Goal: Information Seeking & Learning: Learn about a topic

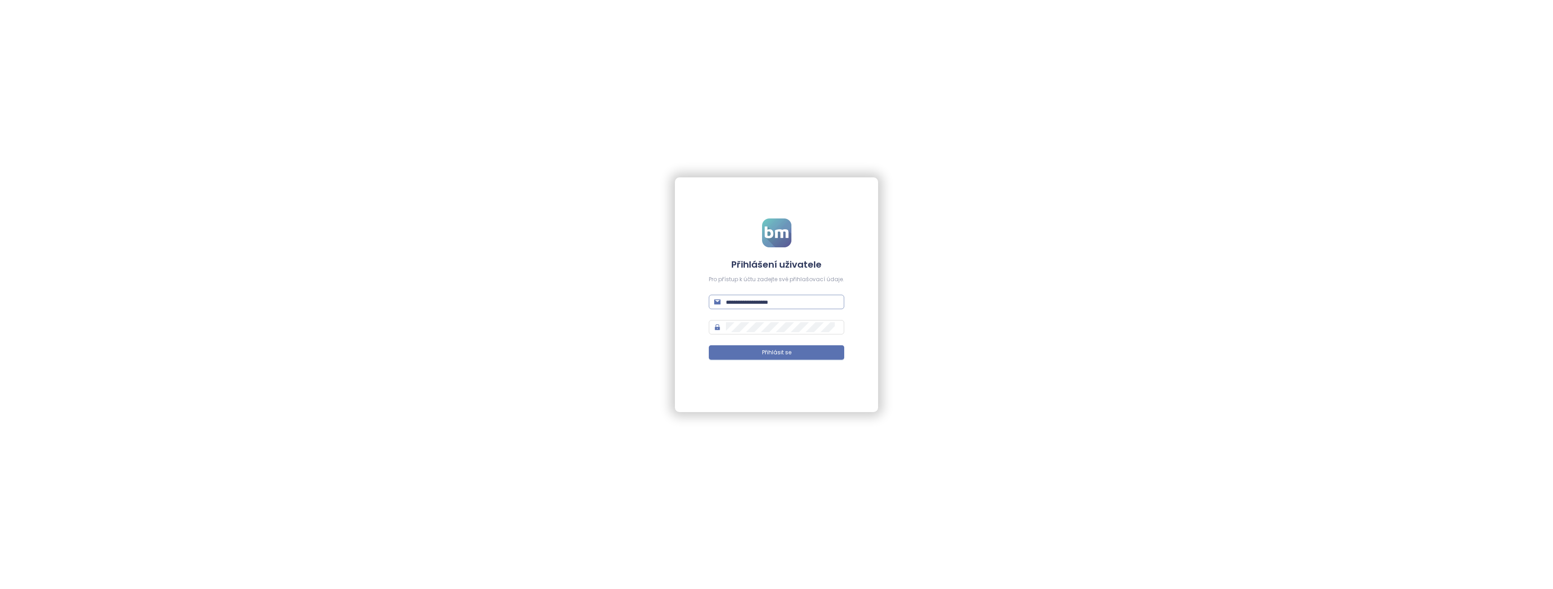
click at [769, 305] on input "text" at bounding box center [782, 302] width 113 height 10
click at [739, 299] on input "**********" at bounding box center [782, 302] width 113 height 10
type input "**********"
click at [770, 351] on span "Přihlásit se" at bounding box center [776, 353] width 29 height 9
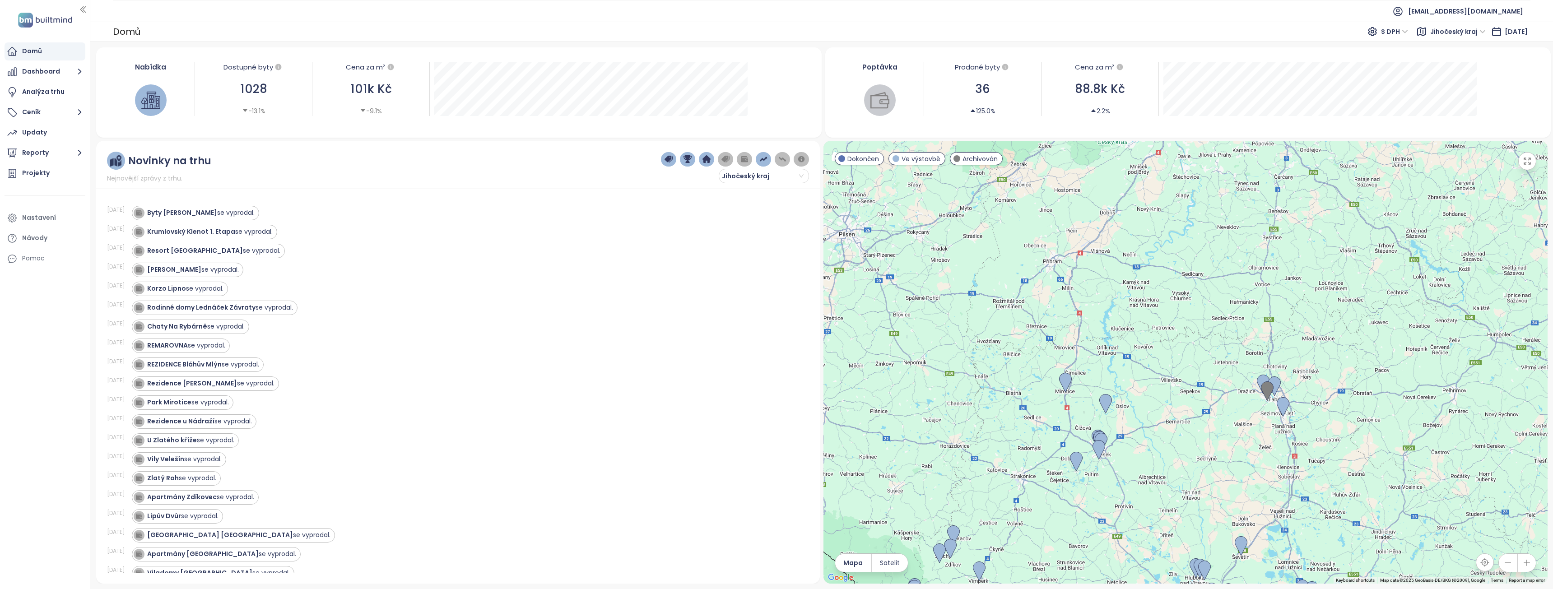
drag, startPoint x: 1258, startPoint y: 216, endPoint x: 1186, endPoint y: 445, distance: 239.8
click at [1186, 445] on div at bounding box center [1186, 362] width 724 height 443
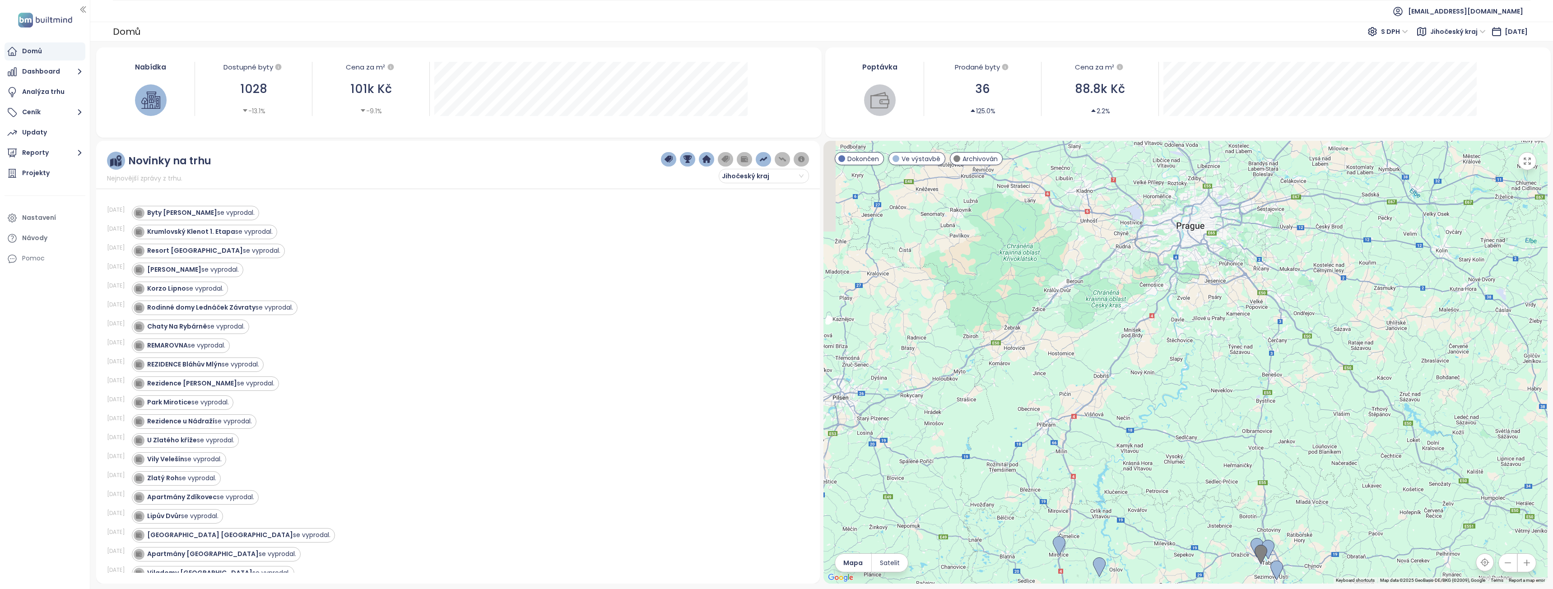
drag, startPoint x: 1197, startPoint y: 256, endPoint x: 1178, endPoint y: 497, distance: 242.4
click at [1178, 497] on div at bounding box center [1186, 362] width 724 height 443
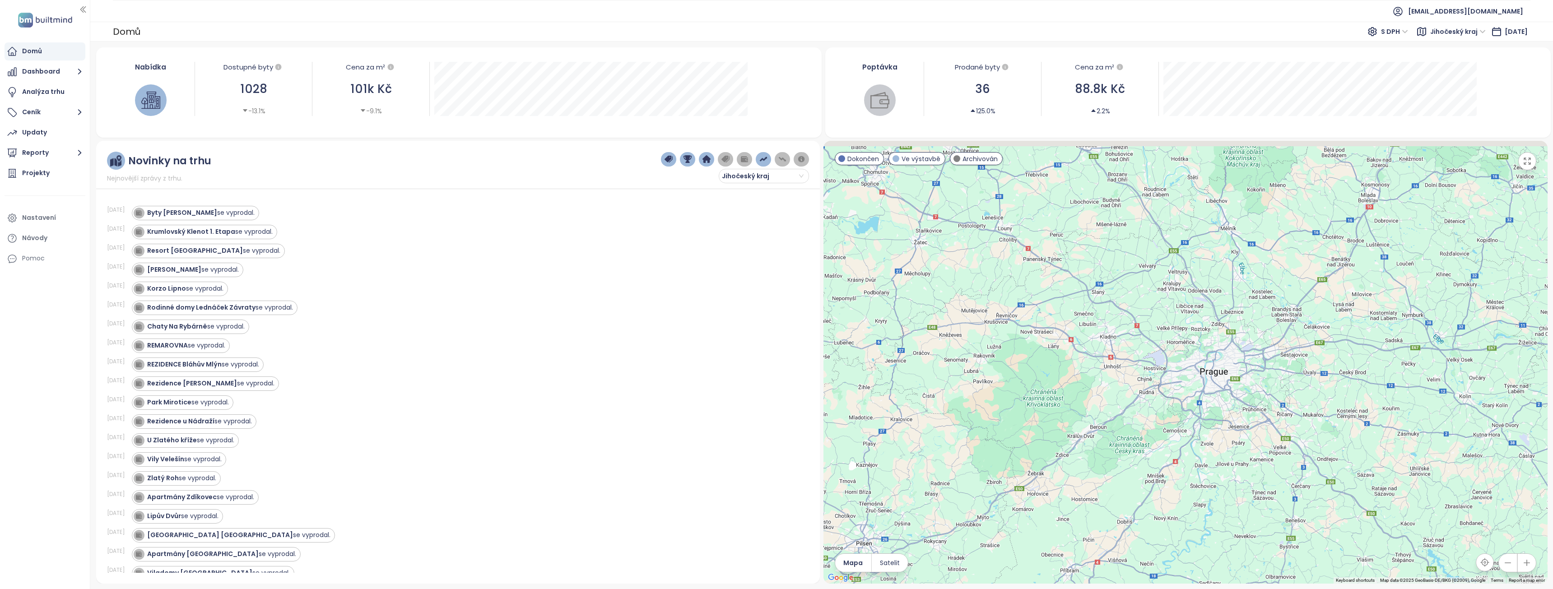
drag, startPoint x: 1129, startPoint y: 414, endPoint x: 1219, endPoint y: 467, distance: 104.6
click at [1219, 467] on div at bounding box center [1186, 362] width 724 height 443
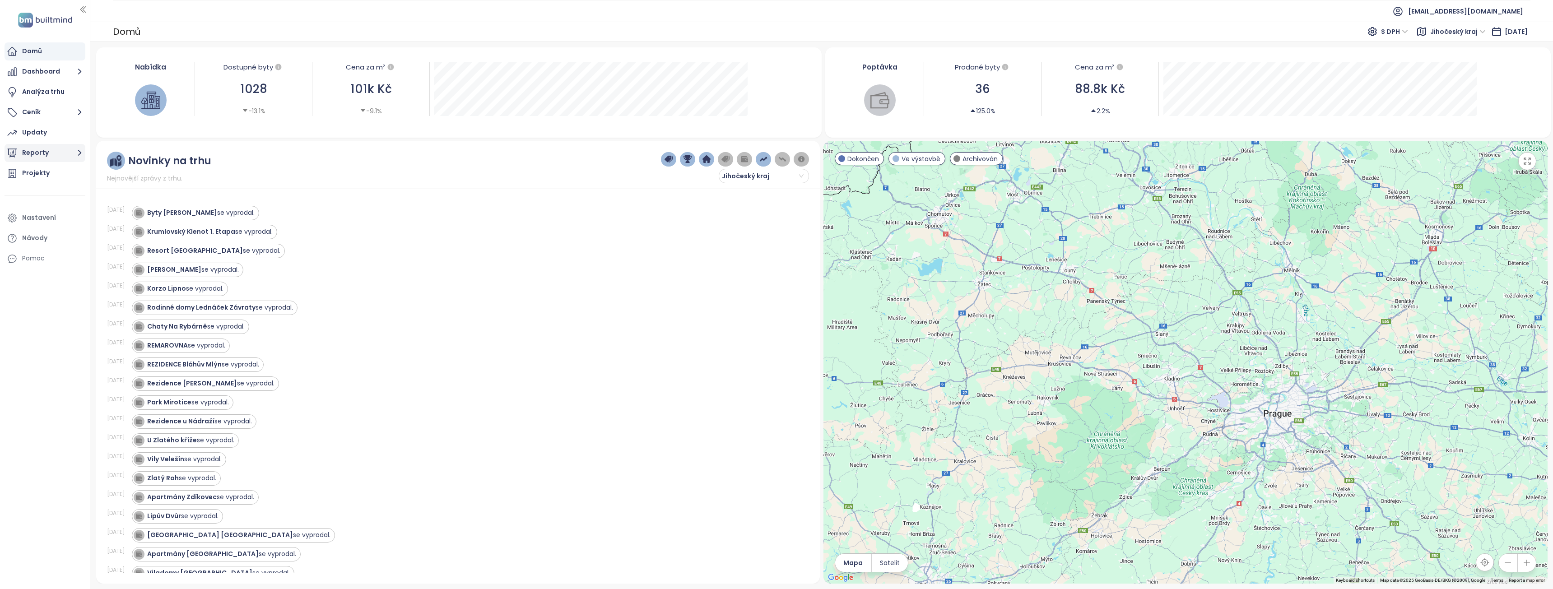
click at [77, 155] on icon "button" at bounding box center [79, 152] width 11 height 11
click at [41, 225] on div "Kladno" at bounding box center [39, 224] width 21 height 11
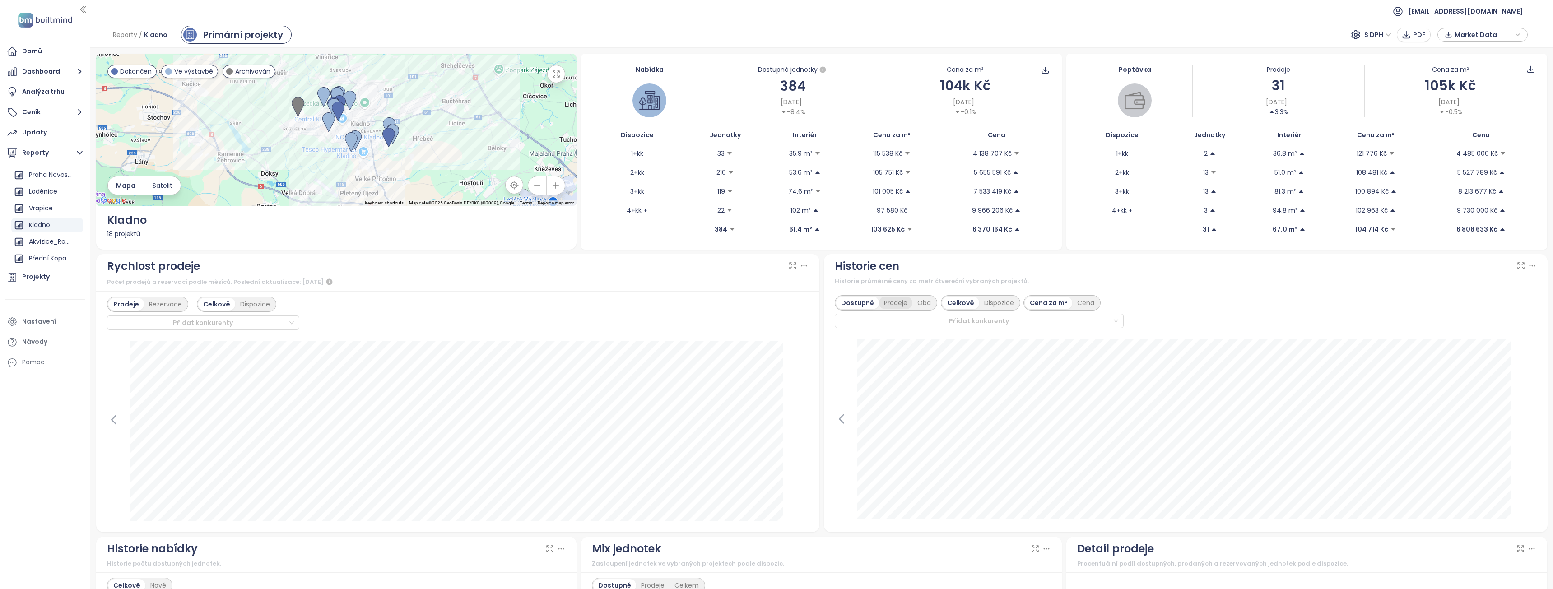
click at [896, 303] on div "Prodeje" at bounding box center [895, 303] width 33 height 13
click at [995, 303] on div "Dispozice" at bounding box center [999, 303] width 40 height 13
click at [851, 301] on div "Dostupné" at bounding box center [856, 303] width 41 height 13
click at [890, 300] on div "Prodeje" at bounding box center [895, 303] width 33 height 13
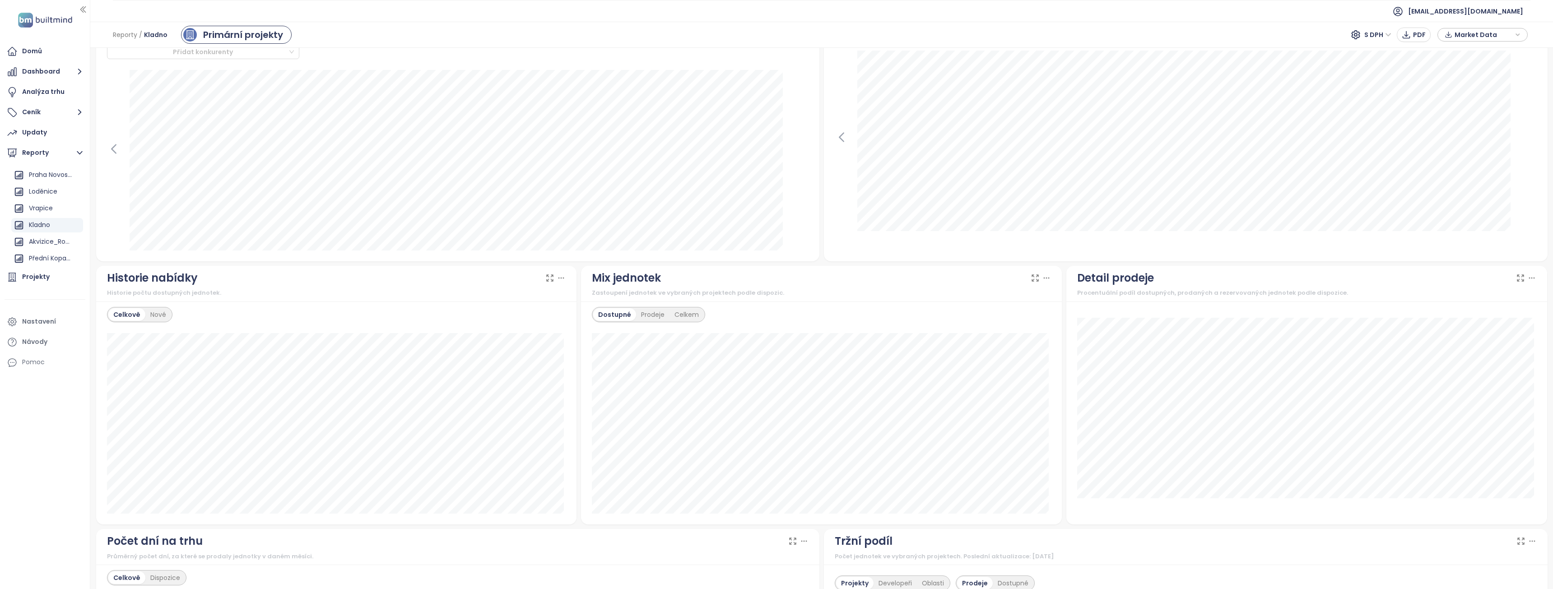
scroll to position [361, 0]
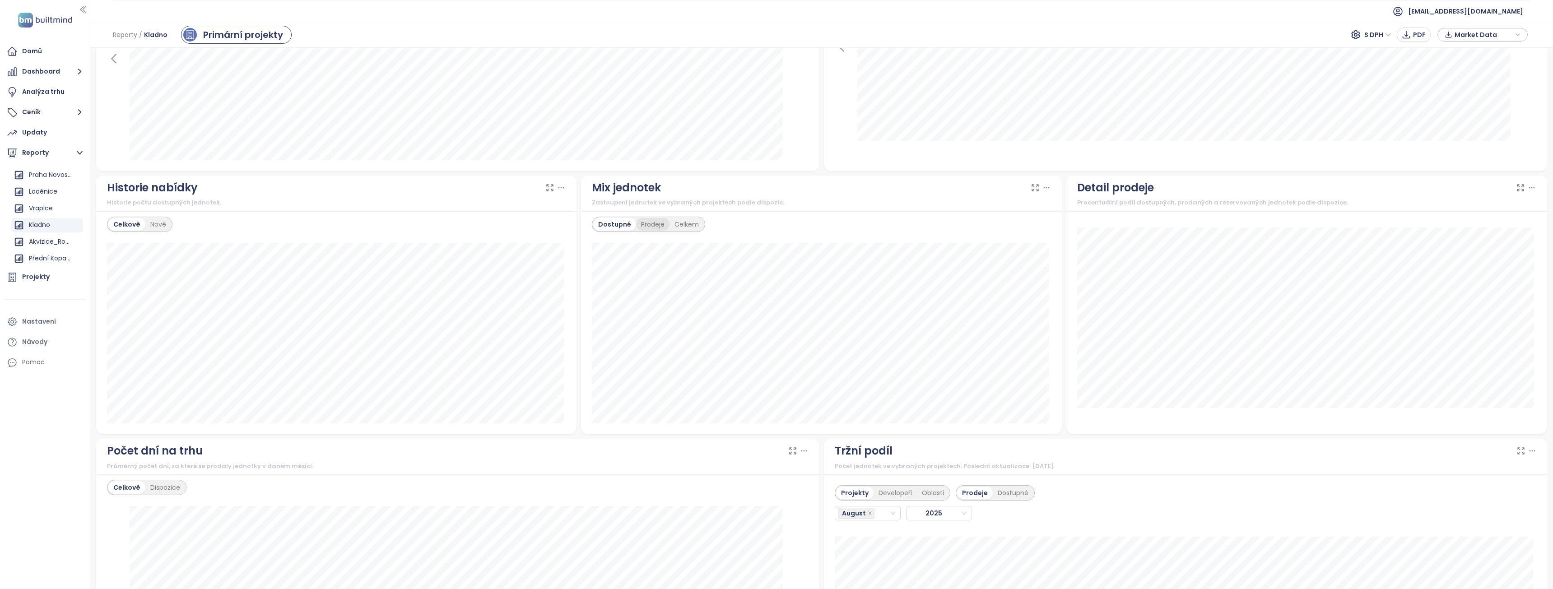
click at [648, 224] on div "Prodeje" at bounding box center [652, 224] width 33 height 13
click at [610, 226] on div "Dostupné" at bounding box center [613, 224] width 41 height 13
click at [649, 227] on div "Prodeje" at bounding box center [652, 224] width 33 height 13
click at [614, 225] on div "Dostupné" at bounding box center [613, 224] width 41 height 13
click at [648, 228] on div "Prodeje" at bounding box center [652, 224] width 33 height 13
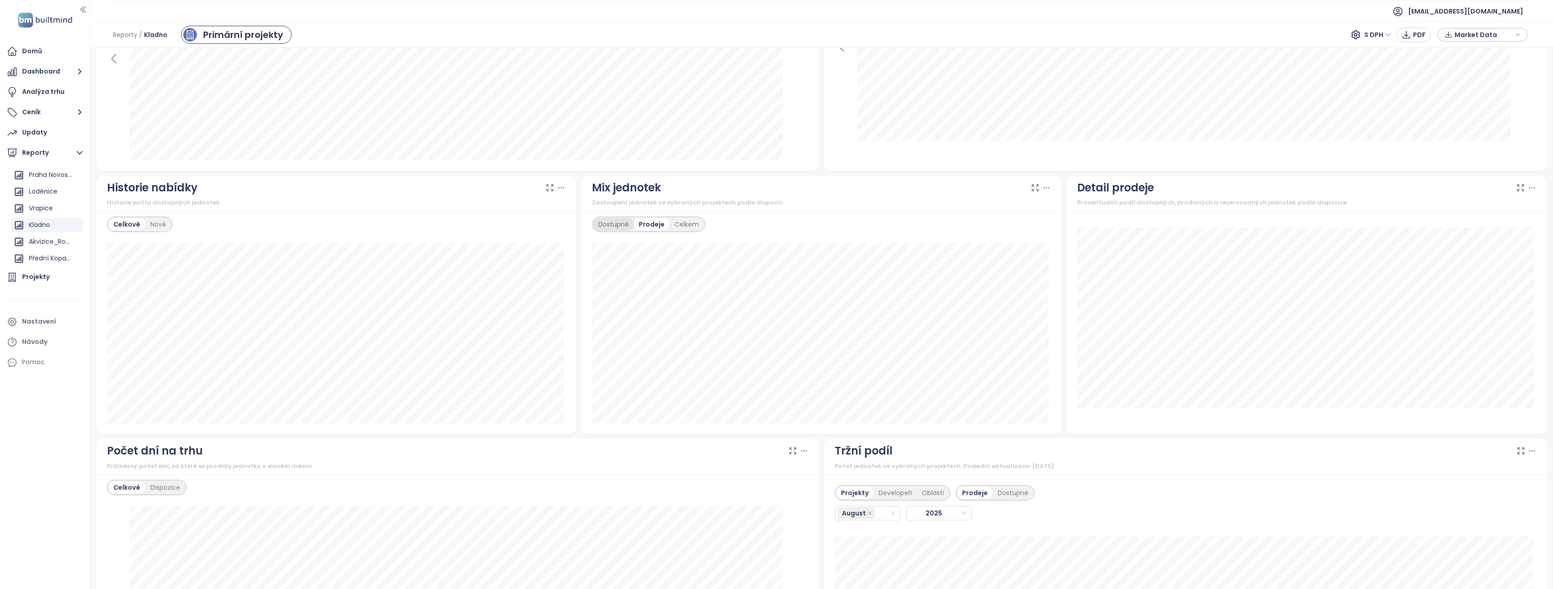
click at [615, 225] on div "Dostupné" at bounding box center [613, 224] width 41 height 13
click at [652, 221] on div "Prodeje" at bounding box center [652, 224] width 33 height 13
click at [157, 225] on div "Nové" at bounding box center [158, 224] width 26 height 13
click at [128, 228] on div "Celkově" at bounding box center [125, 224] width 35 height 13
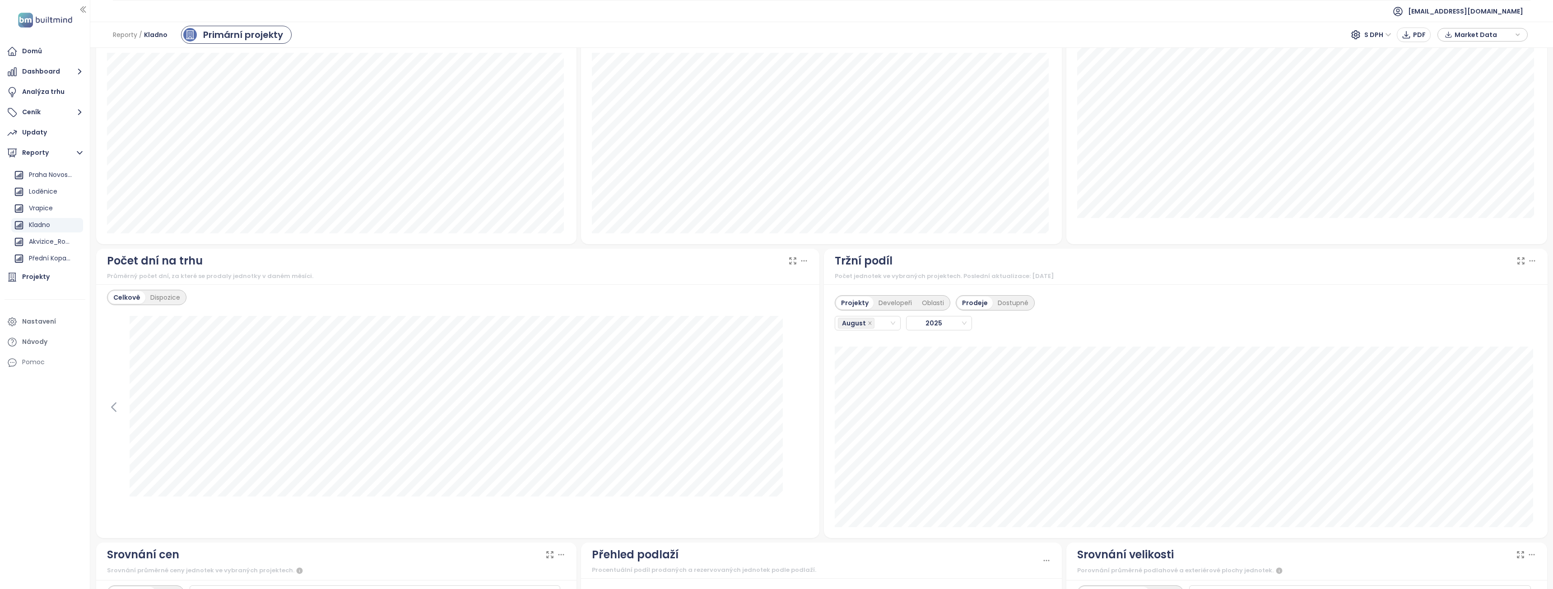
scroll to position [587, 0]
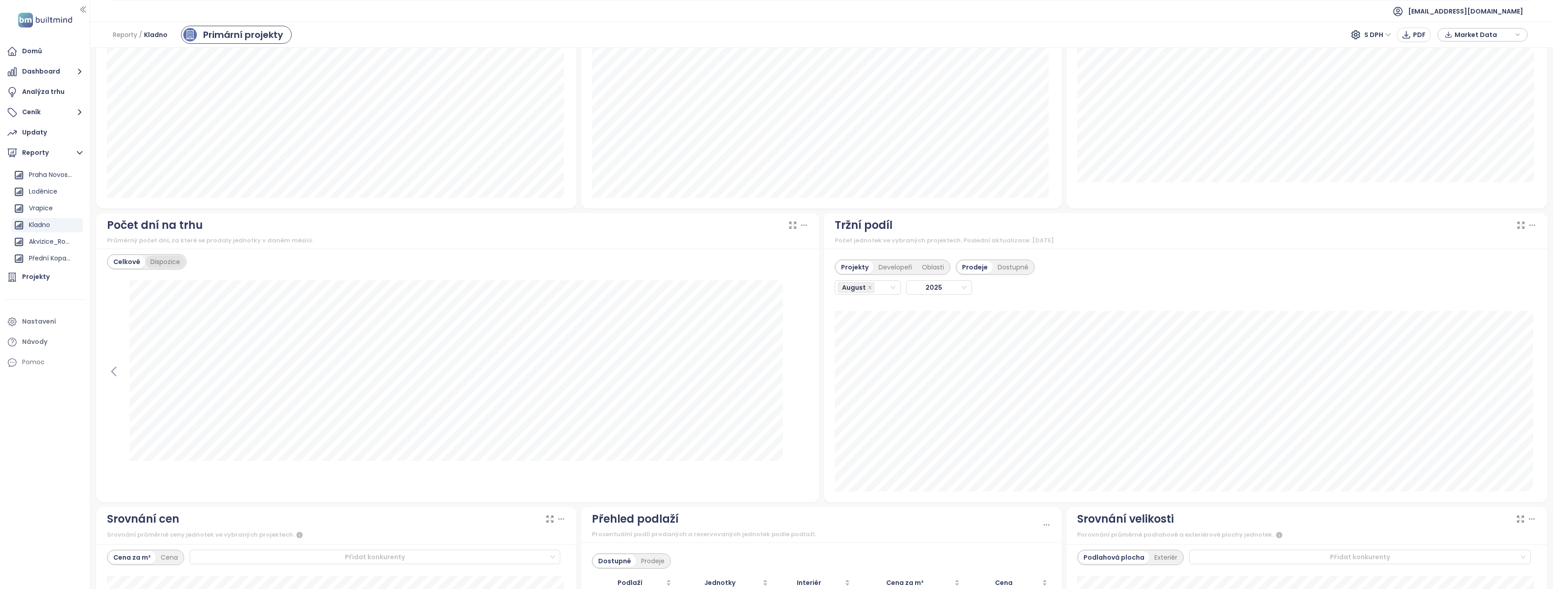
click at [169, 266] on div "Dispozice" at bounding box center [165, 262] width 40 height 13
click at [561, 279] on span "2025" at bounding box center [458, 282] width 223 height 14
click at [526, 297] on div "2024" at bounding box center [458, 300] width 216 height 10
click at [558, 287] on span "2024" at bounding box center [458, 282] width 223 height 14
click at [526, 312] on div "2025" at bounding box center [458, 315] width 216 height 10
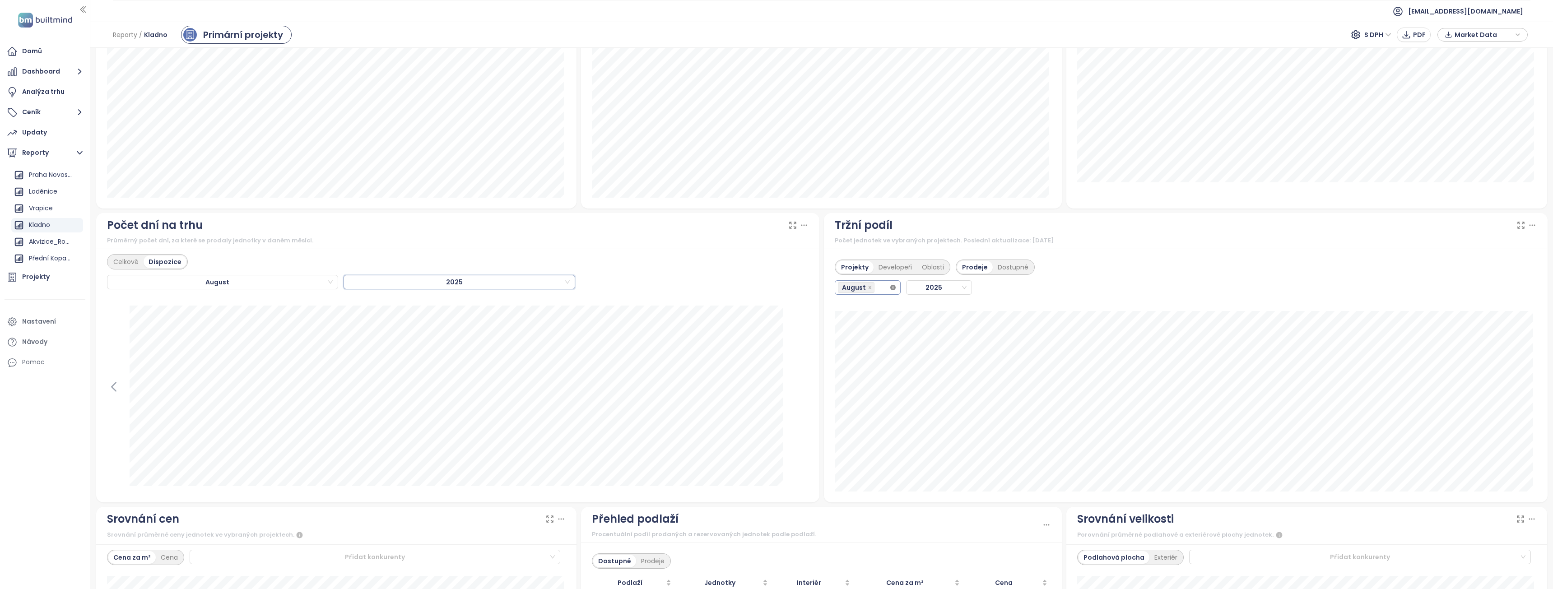
click at [890, 290] on icon "close-circle" at bounding box center [892, 287] width 5 height 5
type input "**"
click at [848, 323] on div "July" at bounding box center [864, 320] width 51 height 10
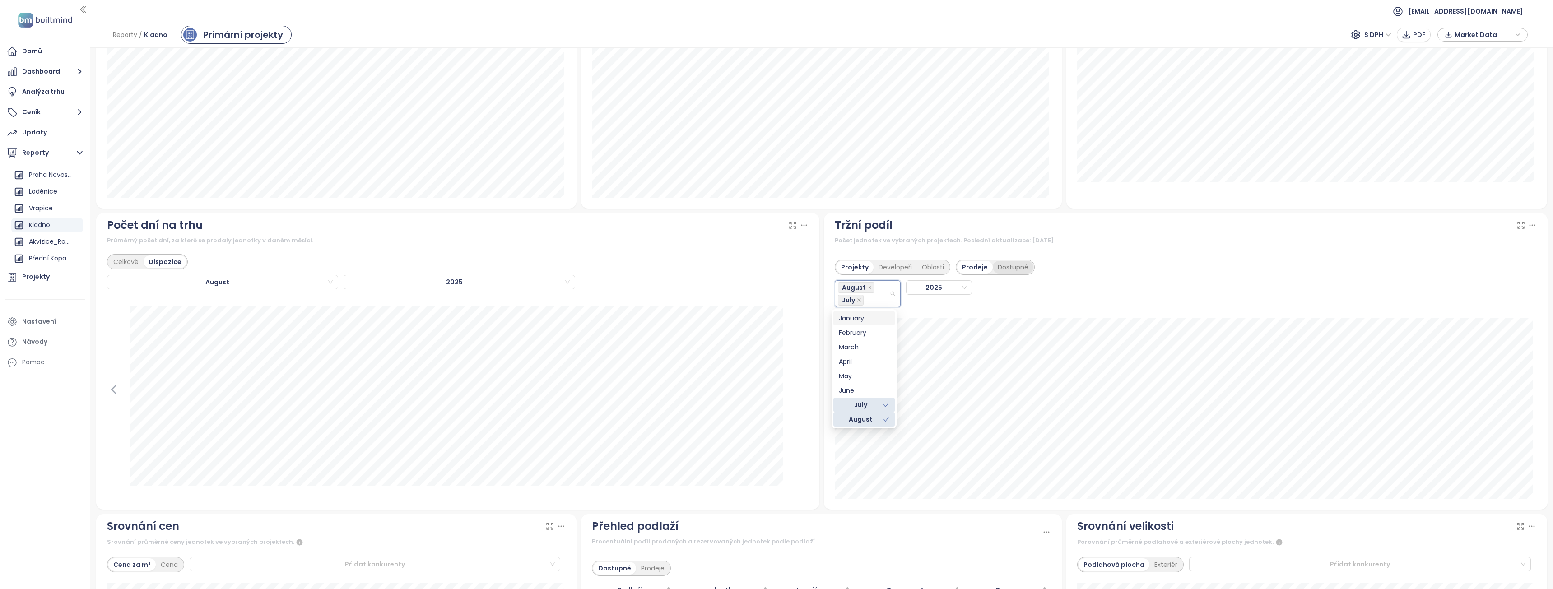
click at [1018, 268] on div "Dostupné" at bounding box center [1013, 267] width 41 height 13
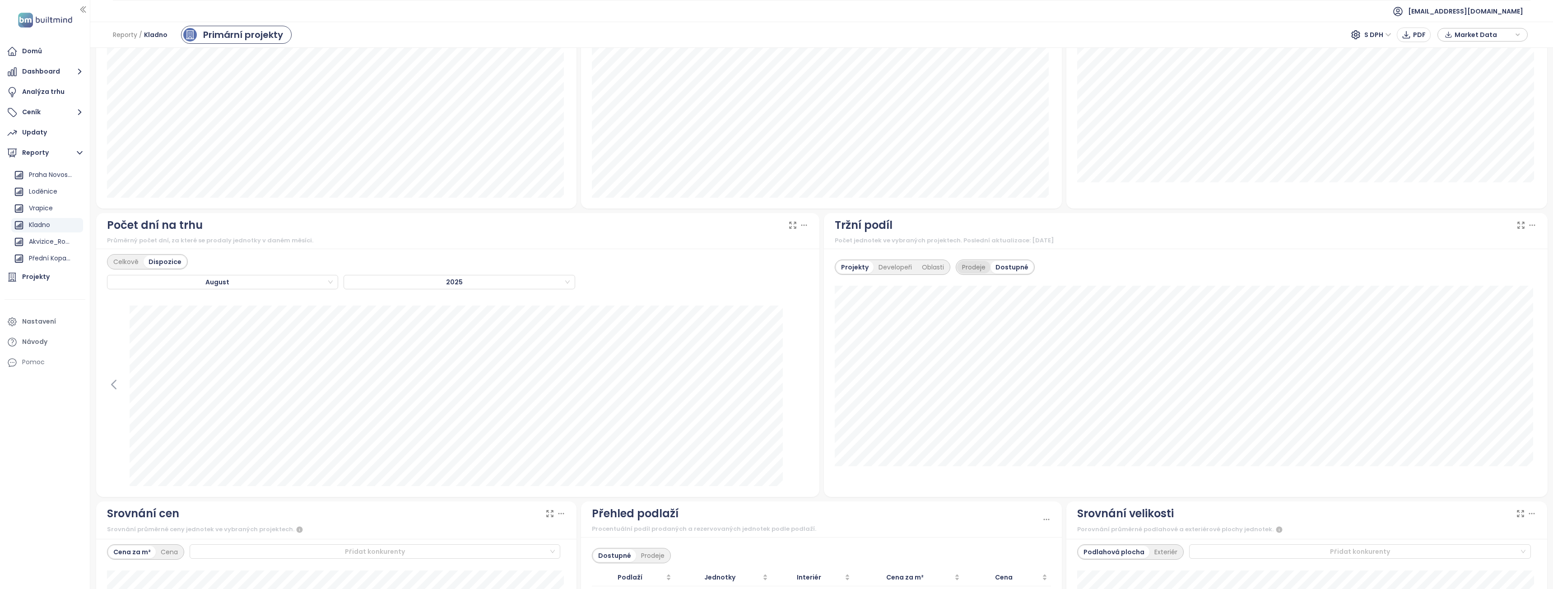
click at [969, 270] on div "Prodeje" at bounding box center [973, 267] width 33 height 13
click at [1008, 265] on div "Dostupné" at bounding box center [1013, 267] width 41 height 13
click at [970, 270] on div "Prodeje" at bounding box center [973, 267] width 33 height 13
click at [1002, 263] on div "Dostupné" at bounding box center [1013, 267] width 41 height 13
click at [969, 270] on div "Prodeje" at bounding box center [973, 267] width 33 height 13
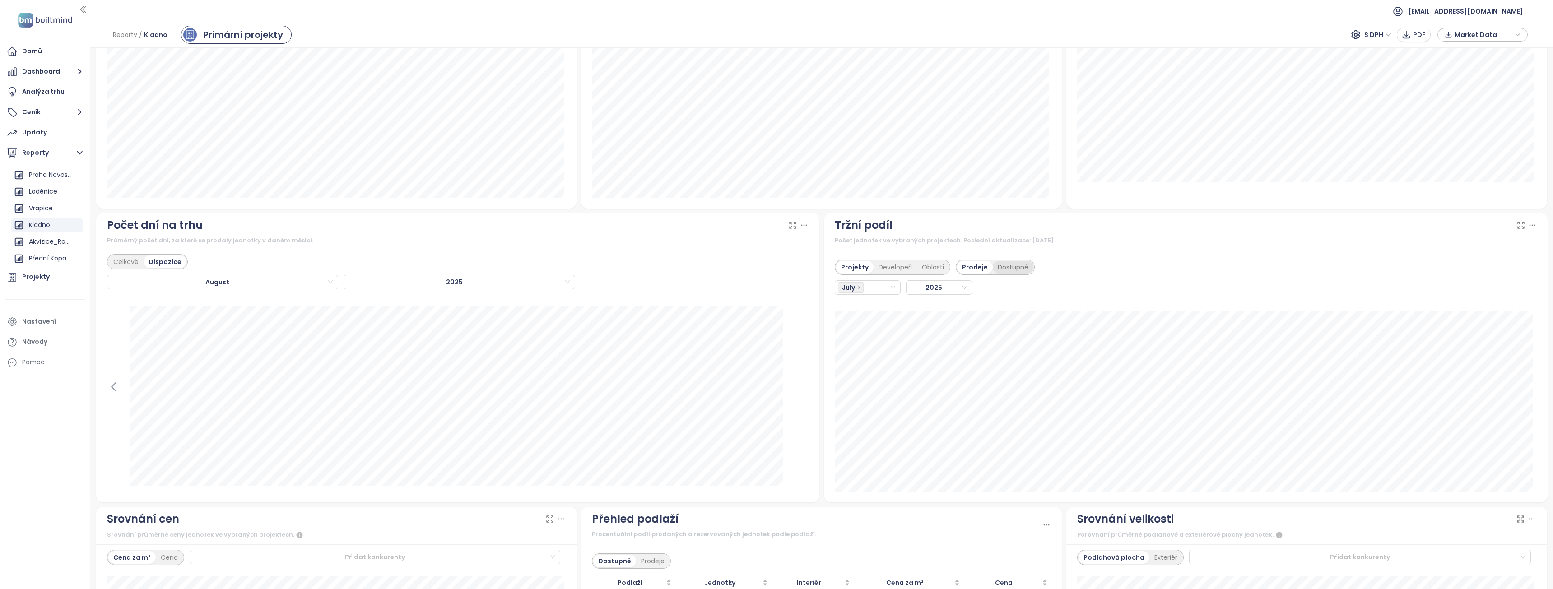
click at [1005, 269] on div "Dostupné" at bounding box center [1013, 267] width 41 height 13
click at [974, 271] on div "Prodeje" at bounding box center [973, 267] width 33 height 13
click at [999, 265] on div "Dostupné" at bounding box center [1013, 267] width 41 height 13
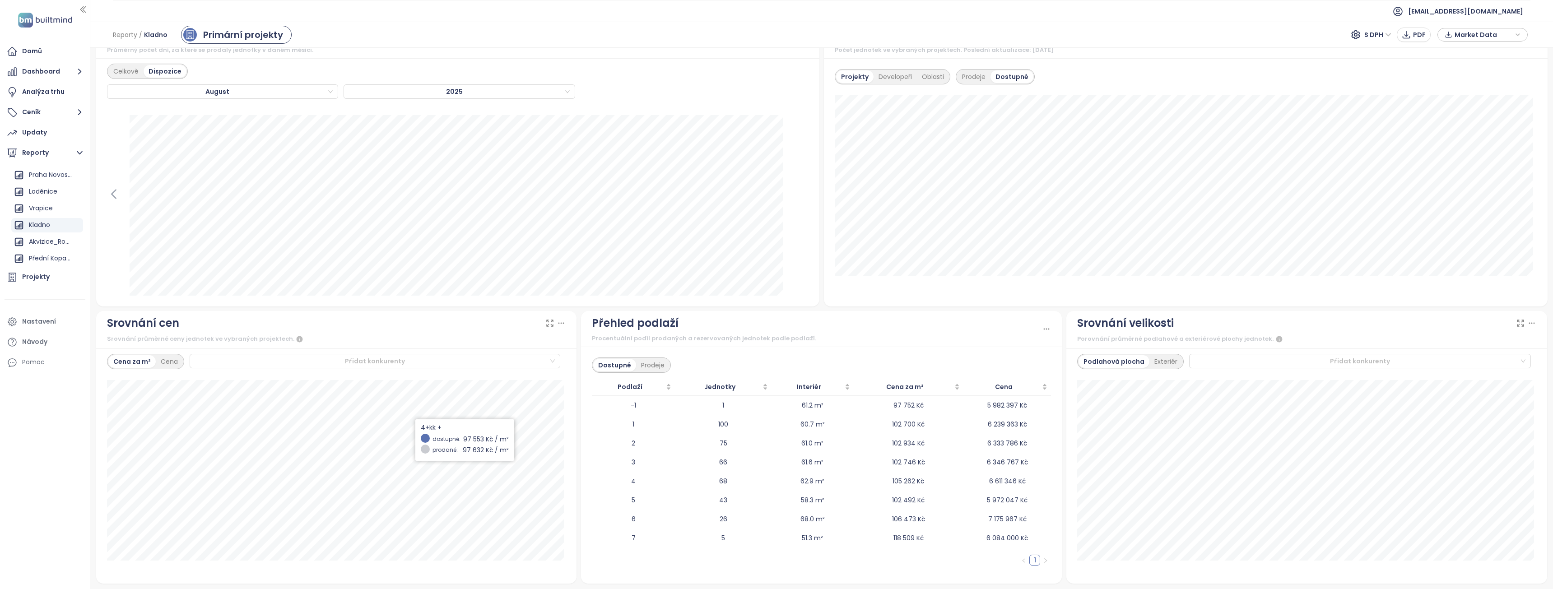
scroll to position [778, 0]
click at [537, 363] on div at bounding box center [371, 360] width 357 height 11
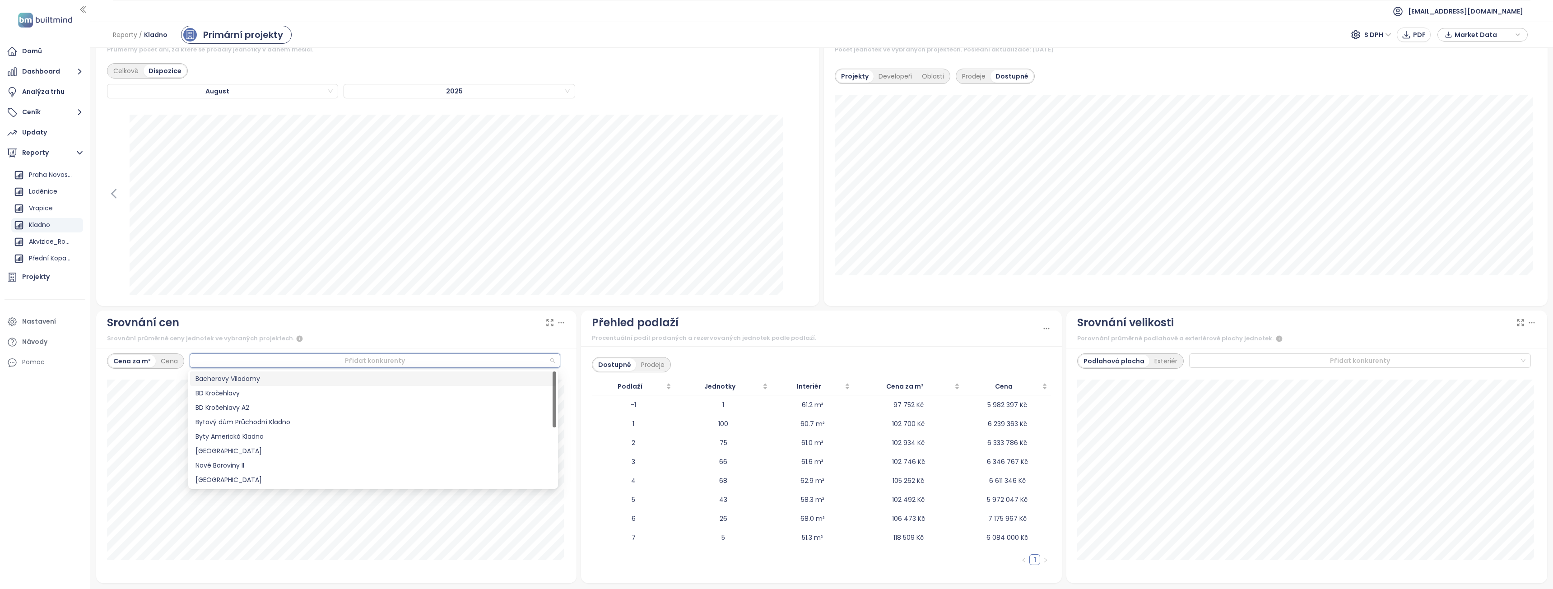
click at [497, 380] on div "Bacherovy Viladomy" at bounding box center [373, 379] width 355 height 10
click at [451, 565] on div "4+kk + dostupné: 97 553 Kč / m² prodané: 97 632 Kč / m²" at bounding box center [336, 476] width 459 height 193
click at [379, 363] on div "Bacherovy Viladomy" at bounding box center [371, 360] width 357 height 13
click at [228, 479] on div "Portti Kladno II" at bounding box center [373, 478] width 355 height 10
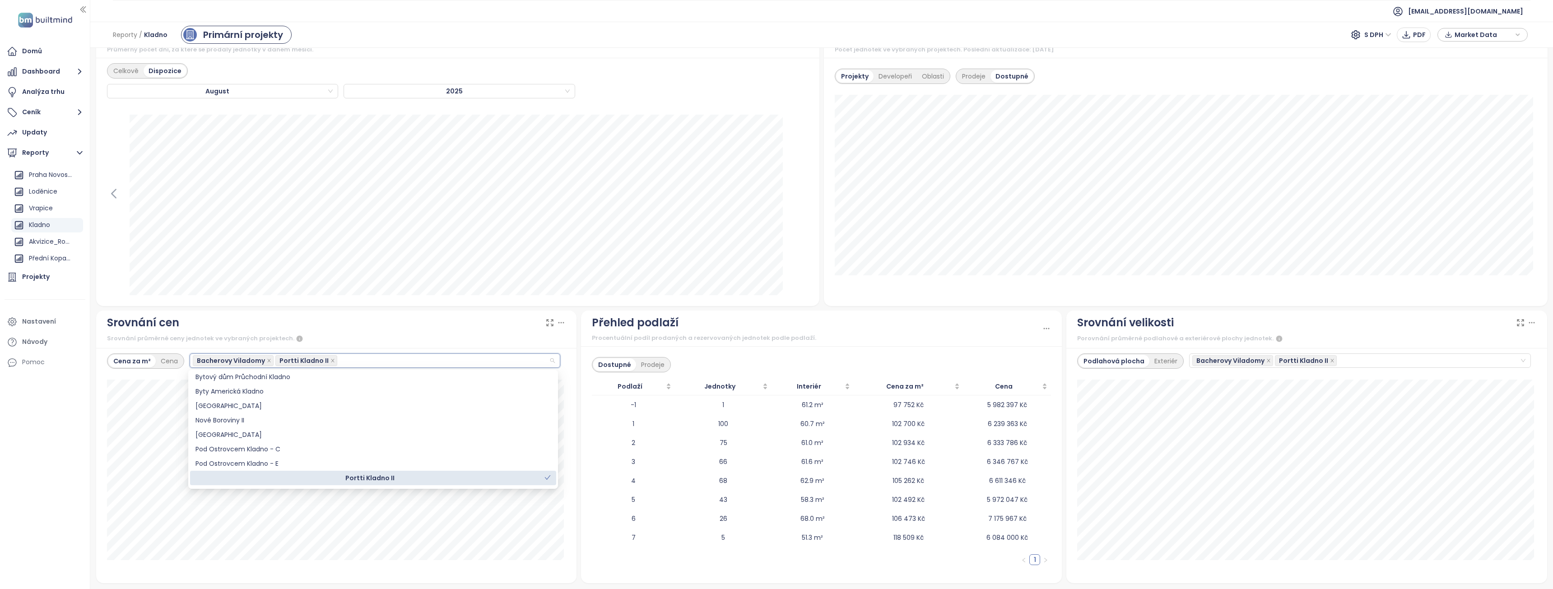
click at [477, 564] on div "2+kk dostupné: 105 978 Kč / m² prodané: 108 495 Kč / m² Portti Kladno II: 128 0…" at bounding box center [336, 476] width 459 height 193
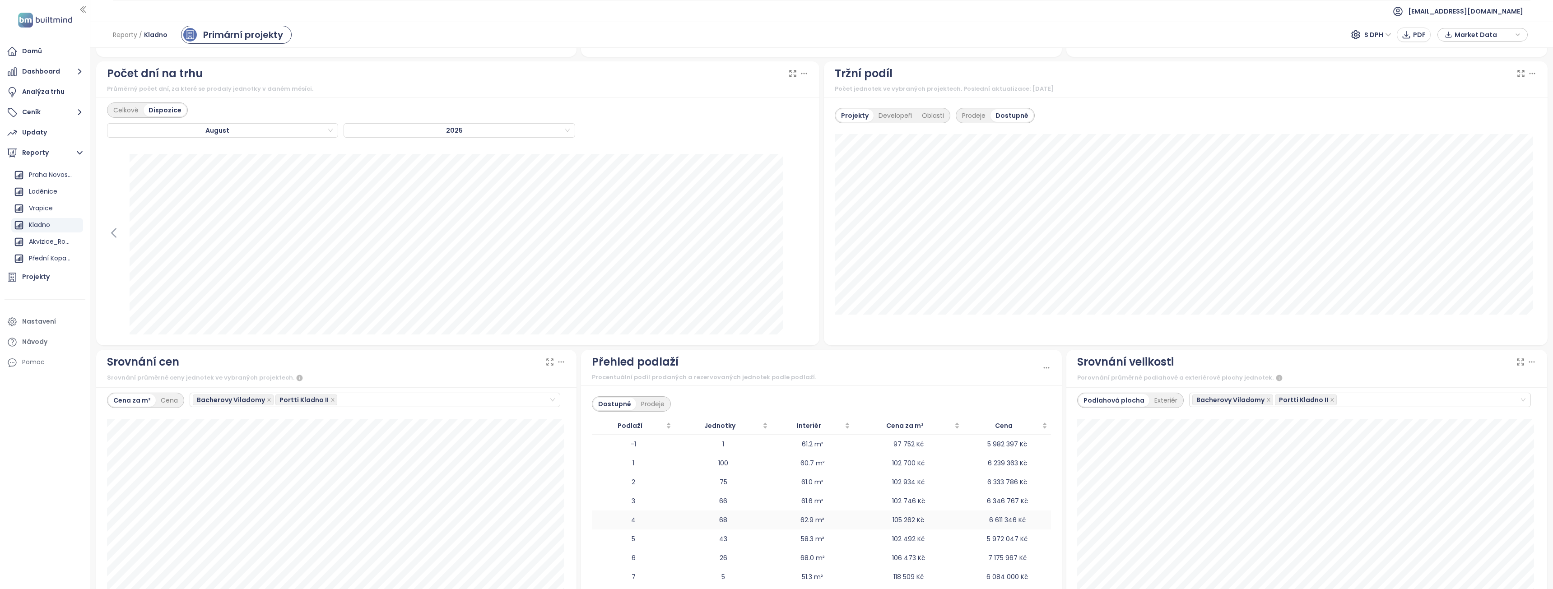
scroll to position [778, 0]
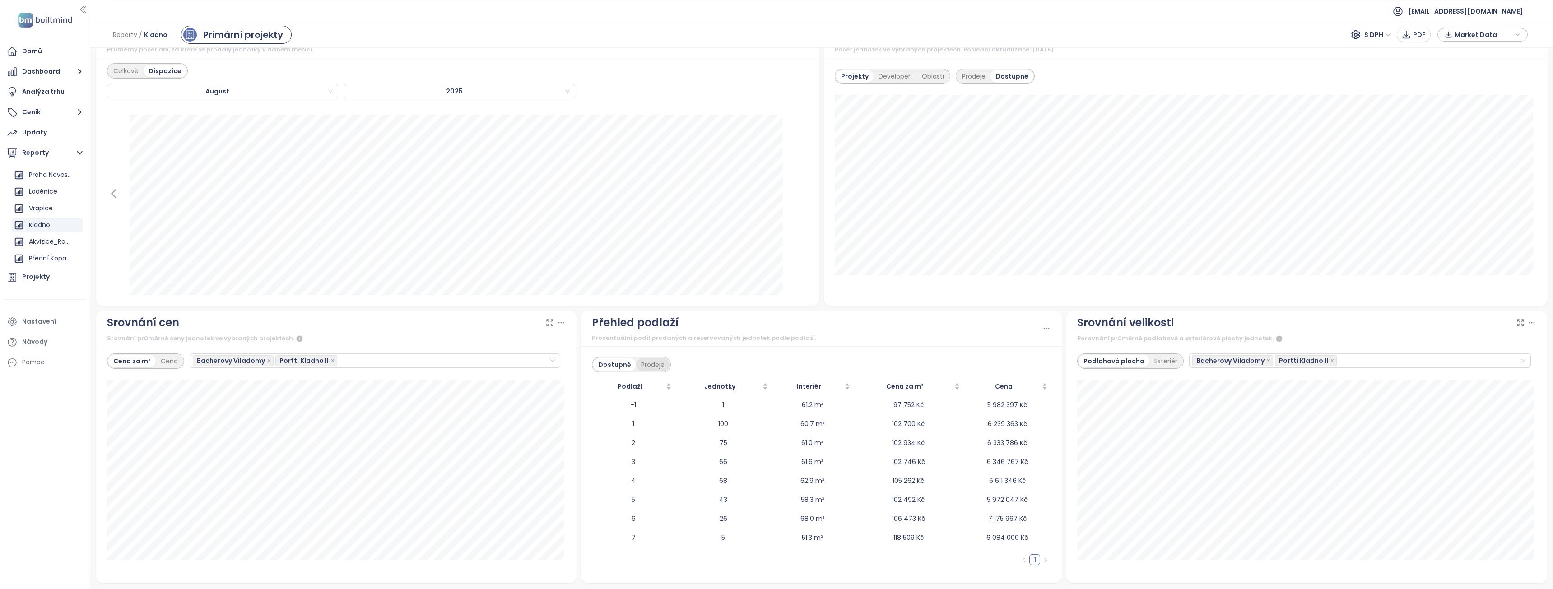
click at [645, 362] on div "Prodeje" at bounding box center [652, 365] width 33 height 13
click at [612, 365] on div "Dostupné" at bounding box center [613, 365] width 41 height 13
click at [647, 368] on div "Prodeje" at bounding box center [652, 365] width 33 height 13
click at [613, 368] on div "Dostupné" at bounding box center [613, 365] width 41 height 13
click at [653, 369] on div "Prodeje" at bounding box center [652, 365] width 33 height 13
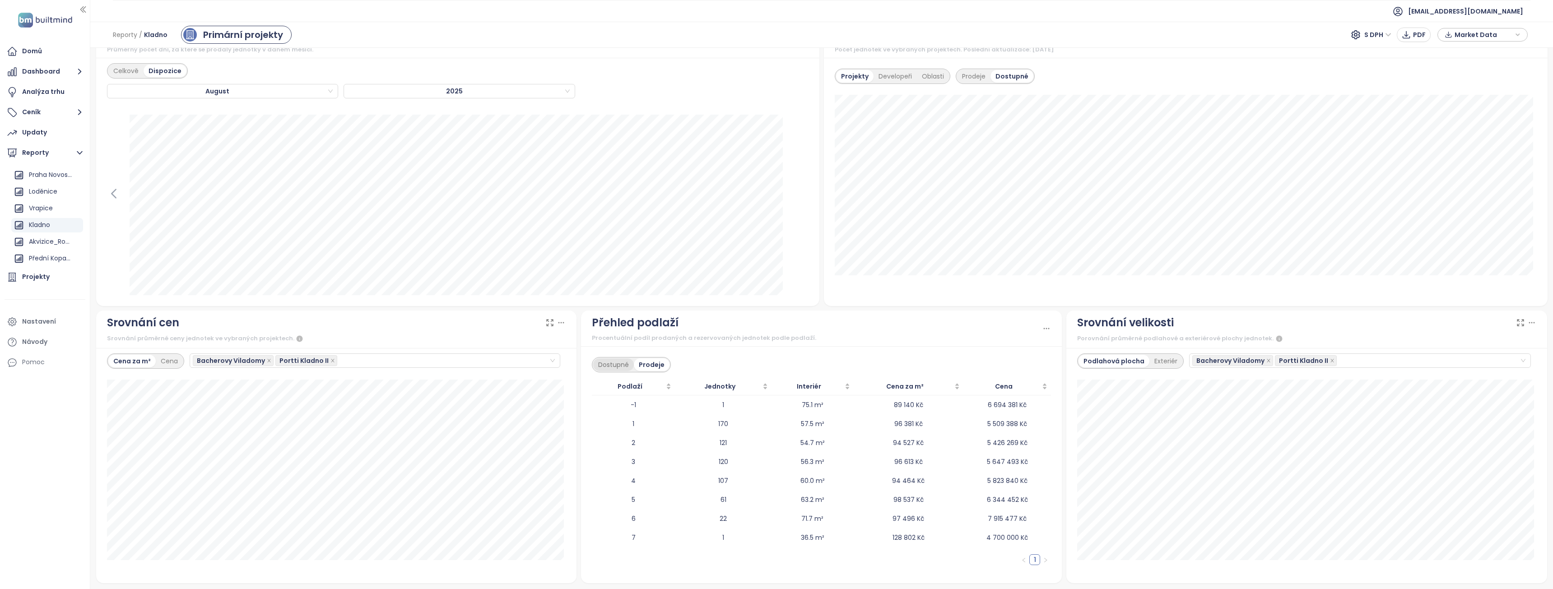
click at [620, 368] on div "Dostupné" at bounding box center [613, 365] width 41 height 13
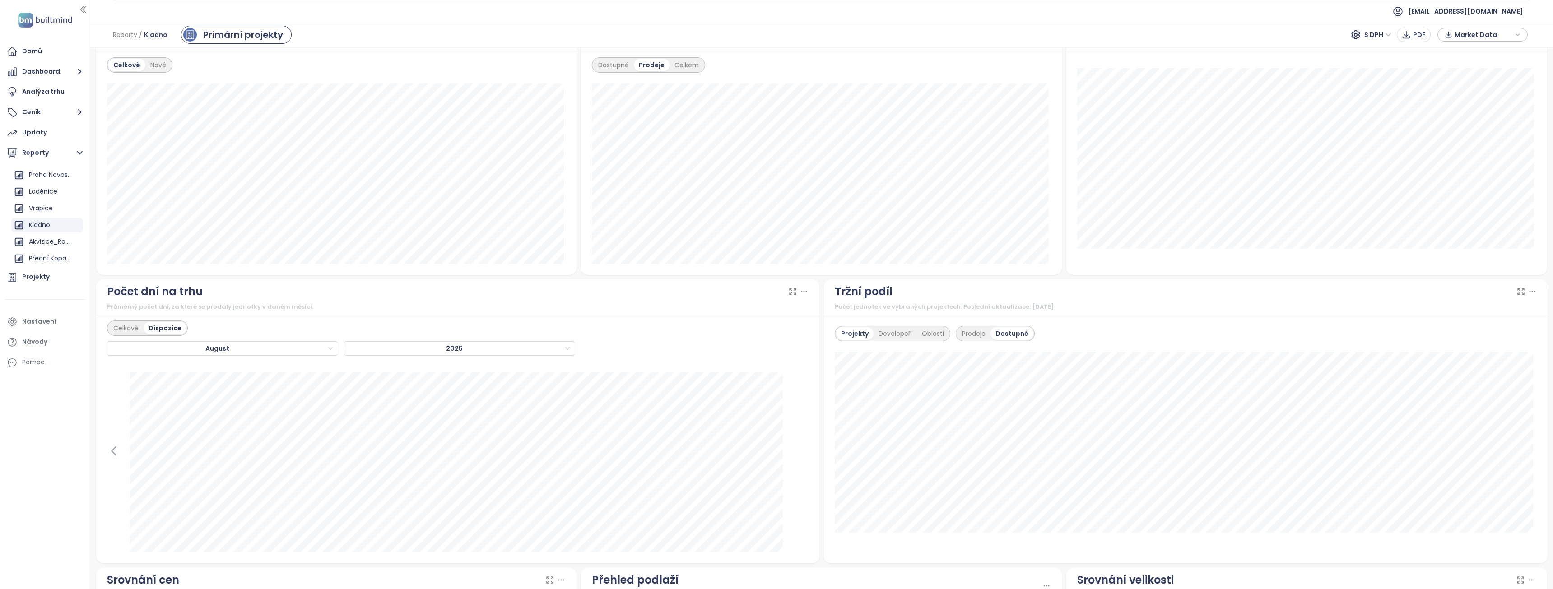
scroll to position [507, 0]
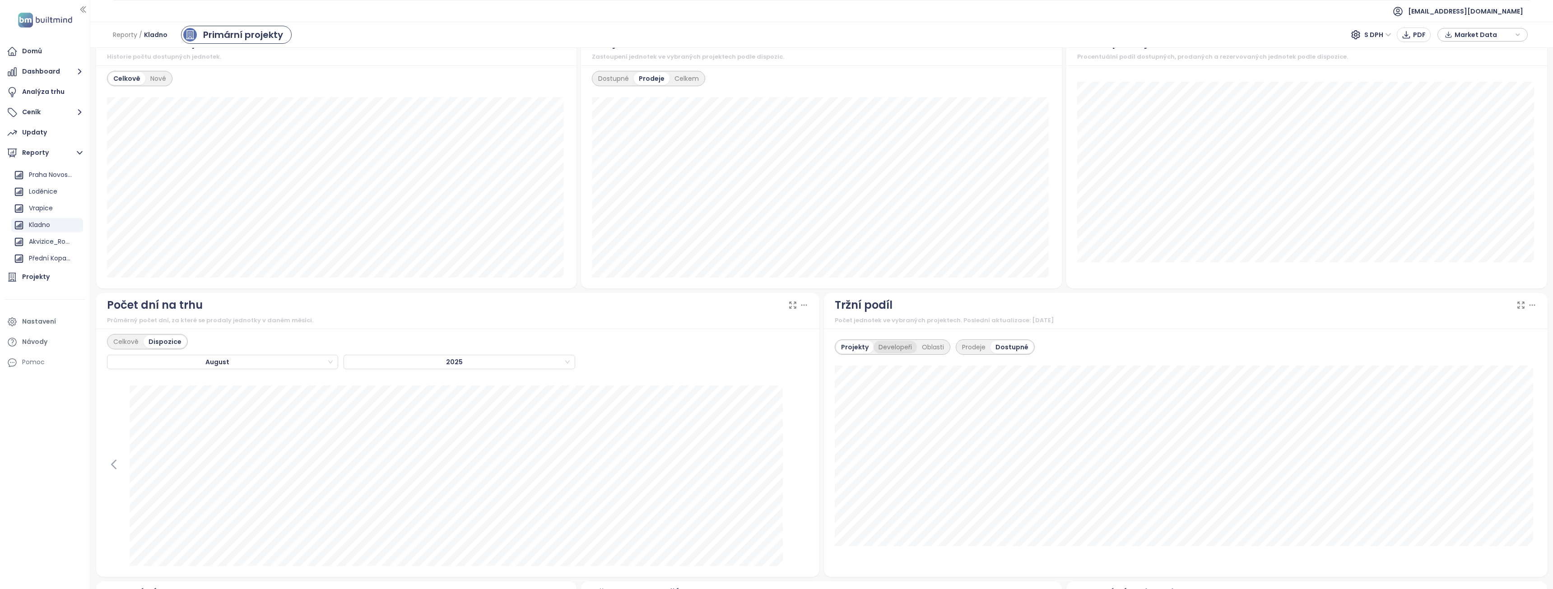
click at [887, 348] on div "Developeři" at bounding box center [895, 347] width 43 height 13
click at [847, 347] on div "Projekty" at bounding box center [853, 347] width 35 height 13
click at [888, 345] on div "Developeři" at bounding box center [895, 347] width 43 height 13
click at [940, 346] on div "Oblasti" at bounding box center [934, 347] width 32 height 13
click at [964, 348] on div "Prodeje" at bounding box center [973, 347] width 33 height 13
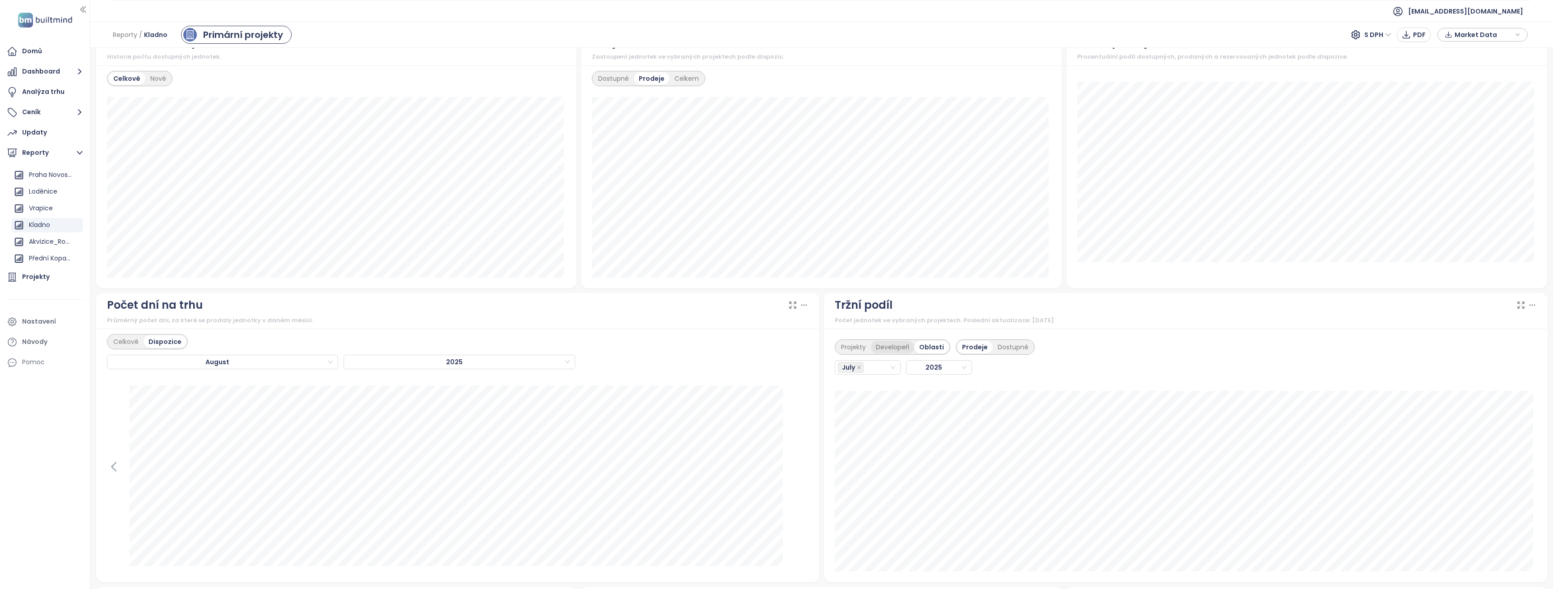
click at [886, 342] on div "Developeři" at bounding box center [892, 347] width 43 height 13
click at [841, 348] on div "Projekty" at bounding box center [853, 347] width 35 height 13
click at [334, 361] on div "August" at bounding box center [223, 362] width 232 height 14
click at [120, 468] on div "July" at bounding box center [222, 467] width 216 height 10
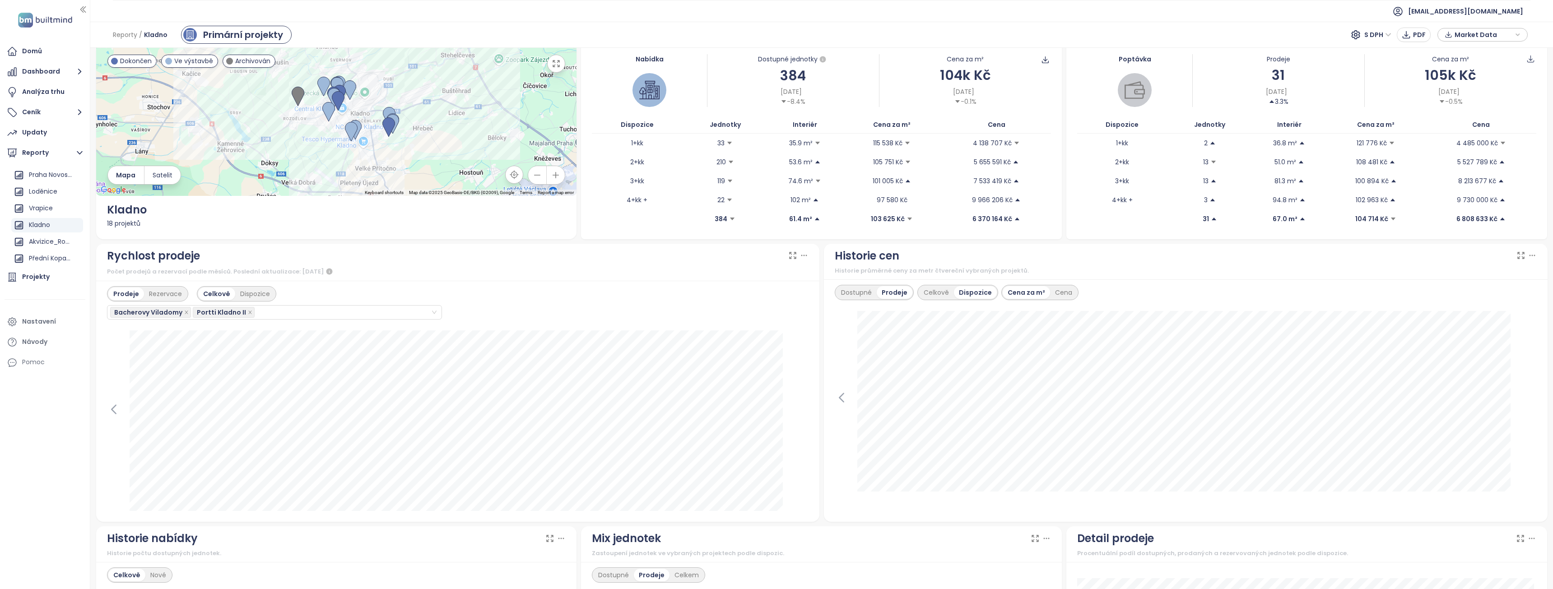
scroll to position [0, 0]
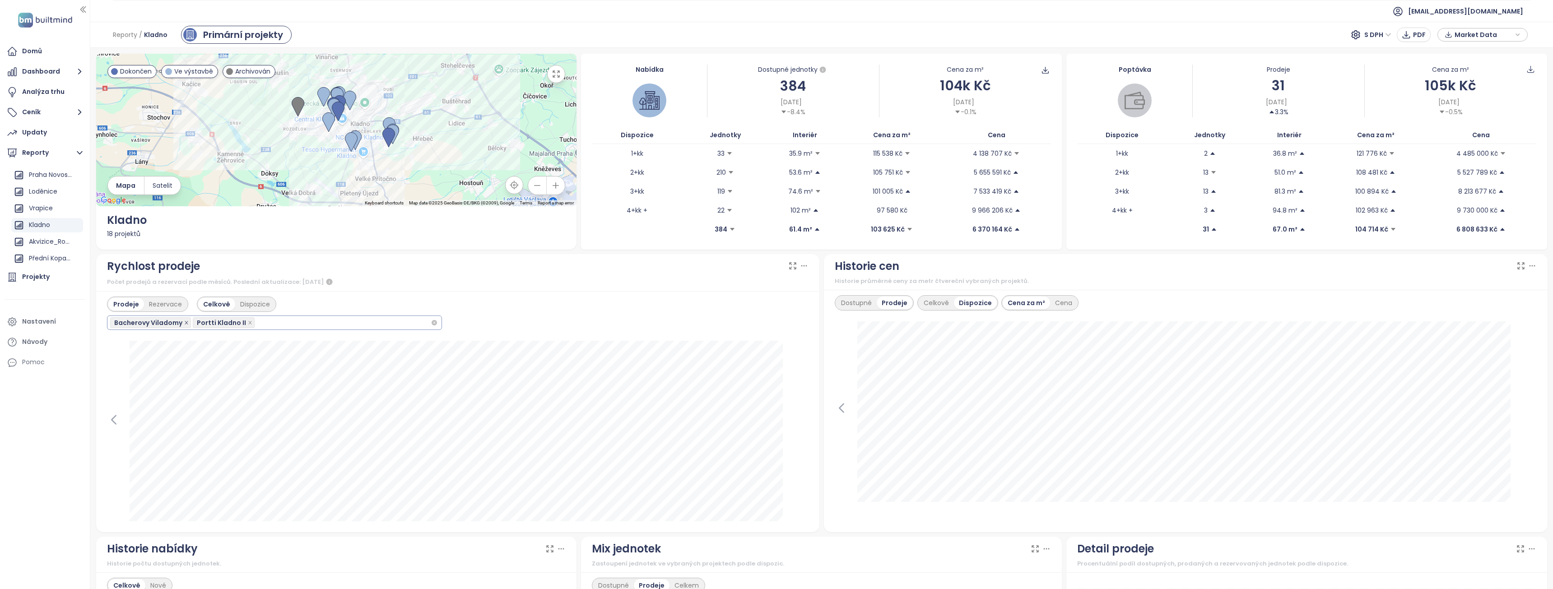
click at [186, 324] on icon "close" at bounding box center [186, 323] width 5 height 5
click at [162, 305] on div "Rezervace" at bounding box center [165, 304] width 43 height 13
click at [121, 304] on div "Prodeje" at bounding box center [124, 304] width 33 height 13
click at [261, 306] on div "Dispozice" at bounding box center [255, 304] width 40 height 13
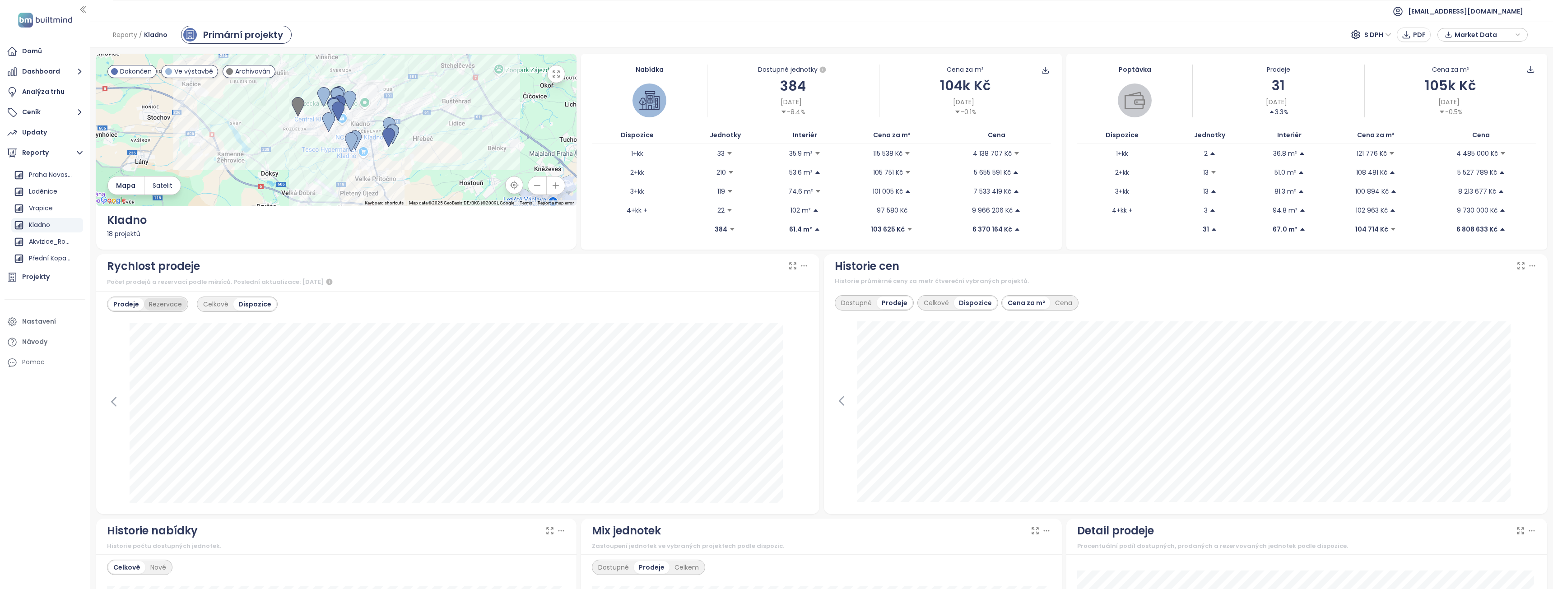
click at [168, 300] on div "Rezervace" at bounding box center [165, 304] width 43 height 13
click at [124, 303] on div "Prodeje" at bounding box center [124, 304] width 33 height 13
click at [168, 305] on div "Rezervace" at bounding box center [165, 304] width 43 height 13
click at [129, 307] on div "Prodeje" at bounding box center [124, 304] width 33 height 13
drag, startPoint x: 41, startPoint y: 196, endPoint x: 438, endPoint y: 335, distance: 420.3
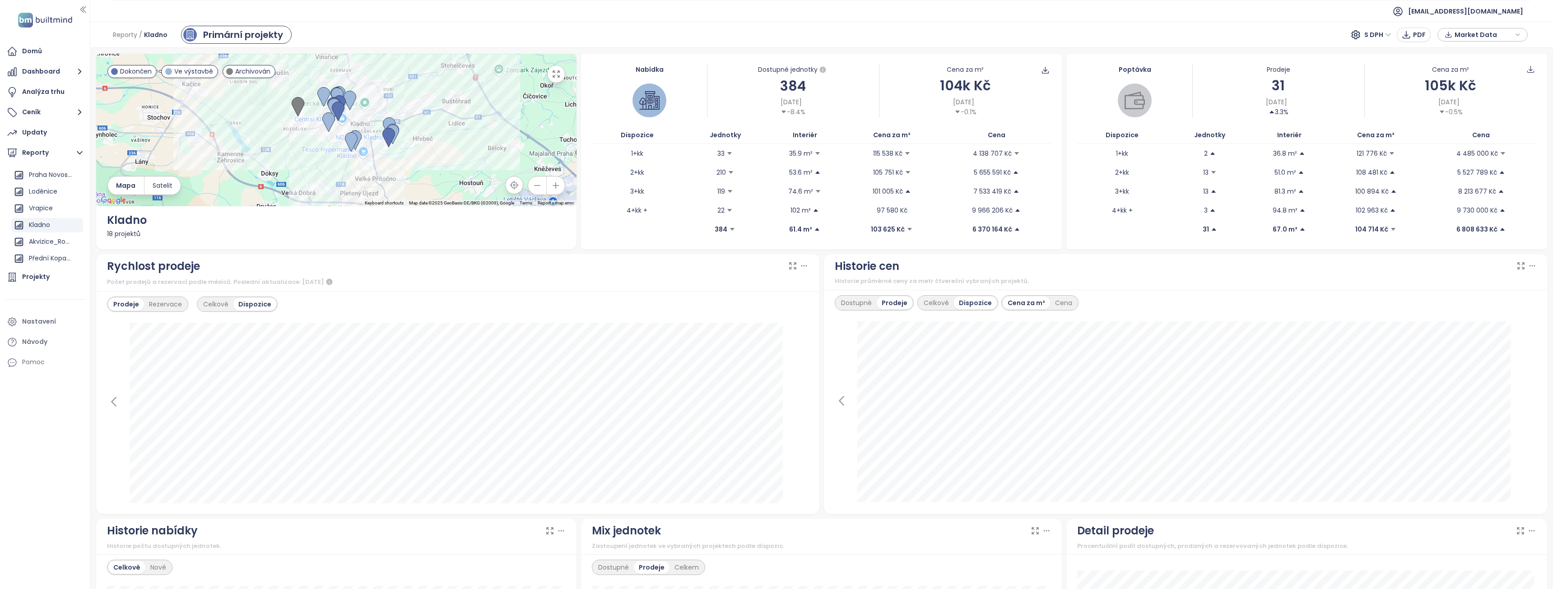
click at [41, 196] on div "Loděnice" at bounding box center [43, 191] width 28 height 11
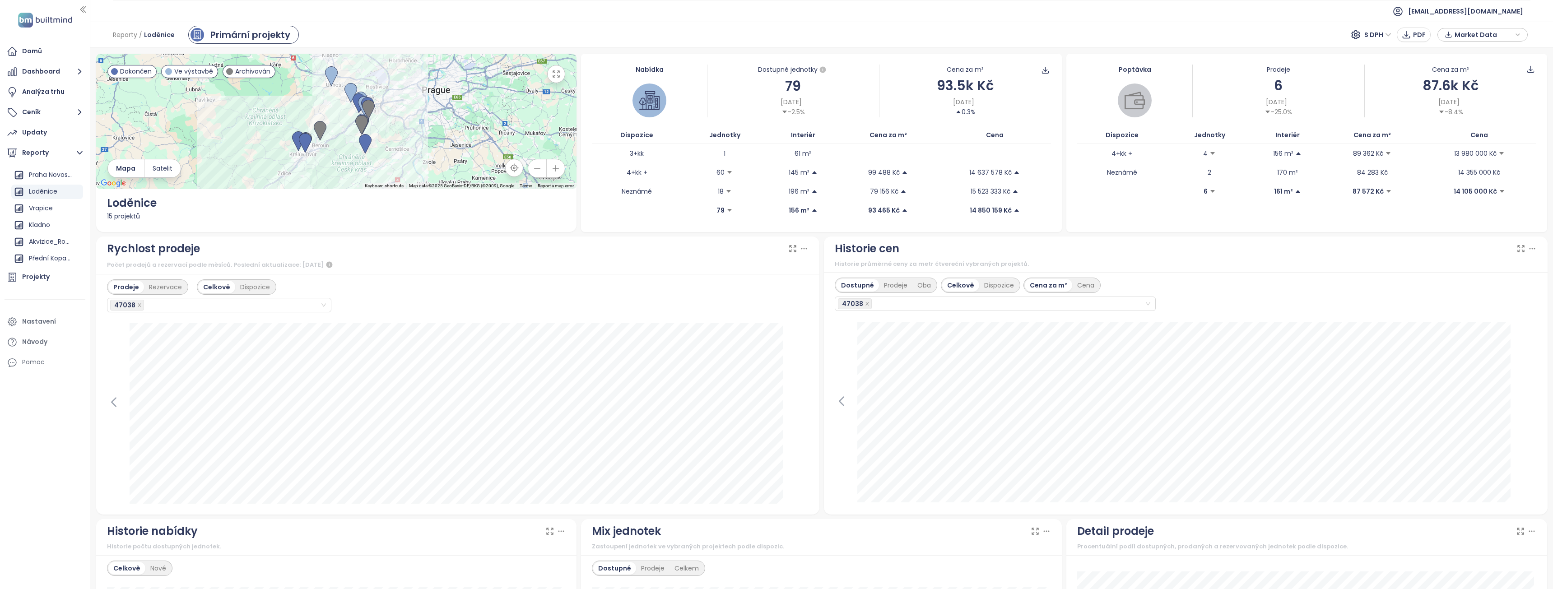
click at [553, 173] on button "button" at bounding box center [556, 168] width 18 height 18
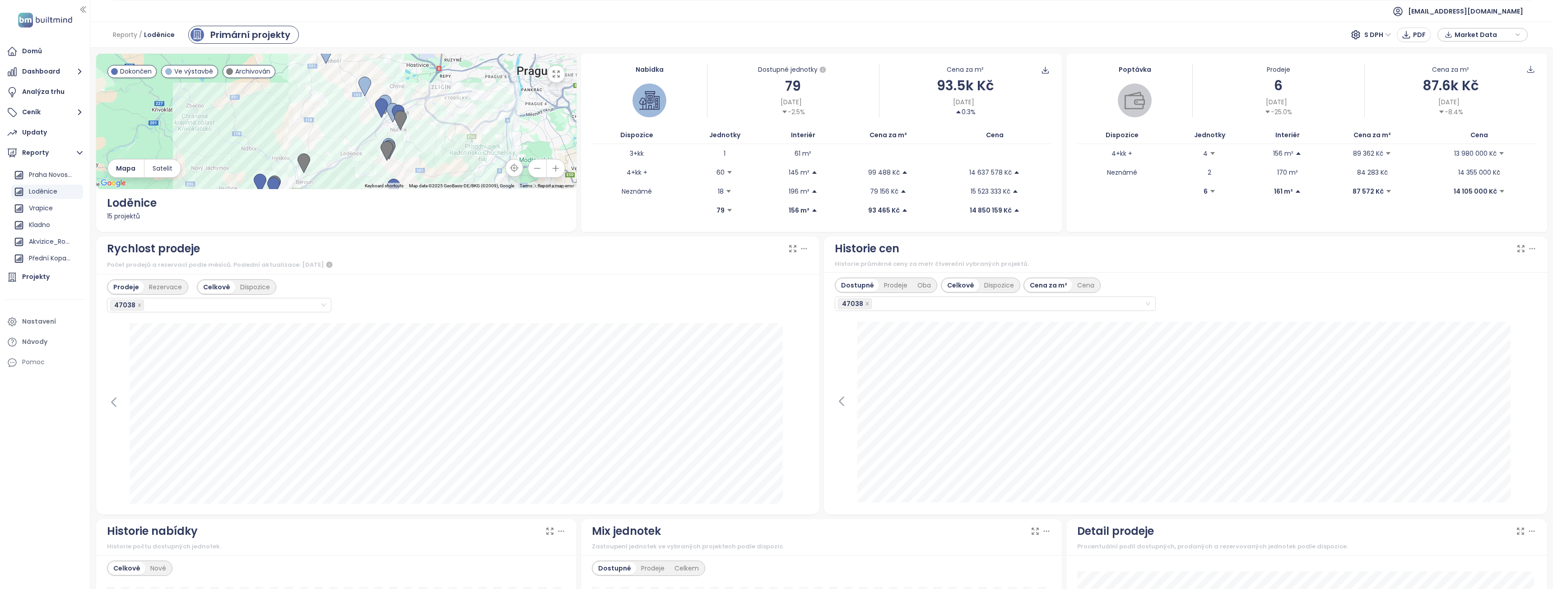
click at [551, 168] on icon "button" at bounding box center [555, 168] width 9 height 9
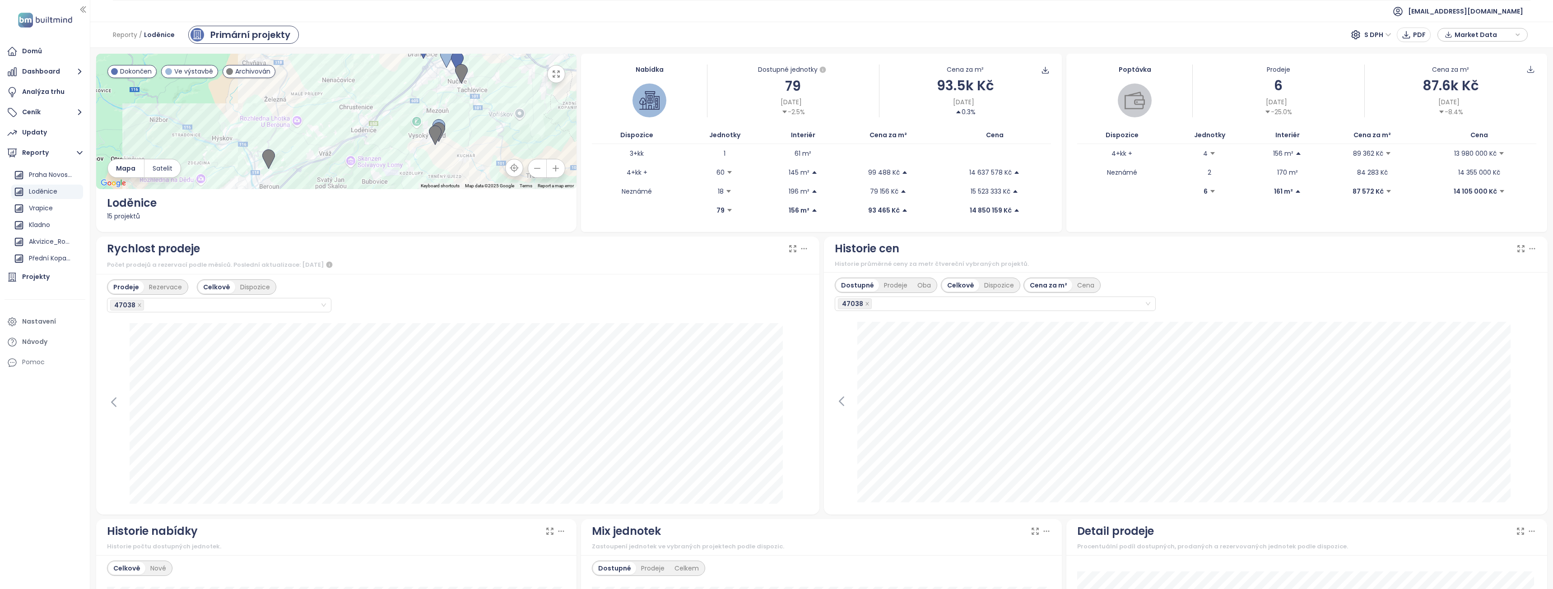
drag, startPoint x: 420, startPoint y: 154, endPoint x: 416, endPoint y: 94, distance: 59.3
click at [416, 94] on div at bounding box center [336, 121] width 481 height 135
click at [554, 175] on button "button" at bounding box center [556, 168] width 18 height 18
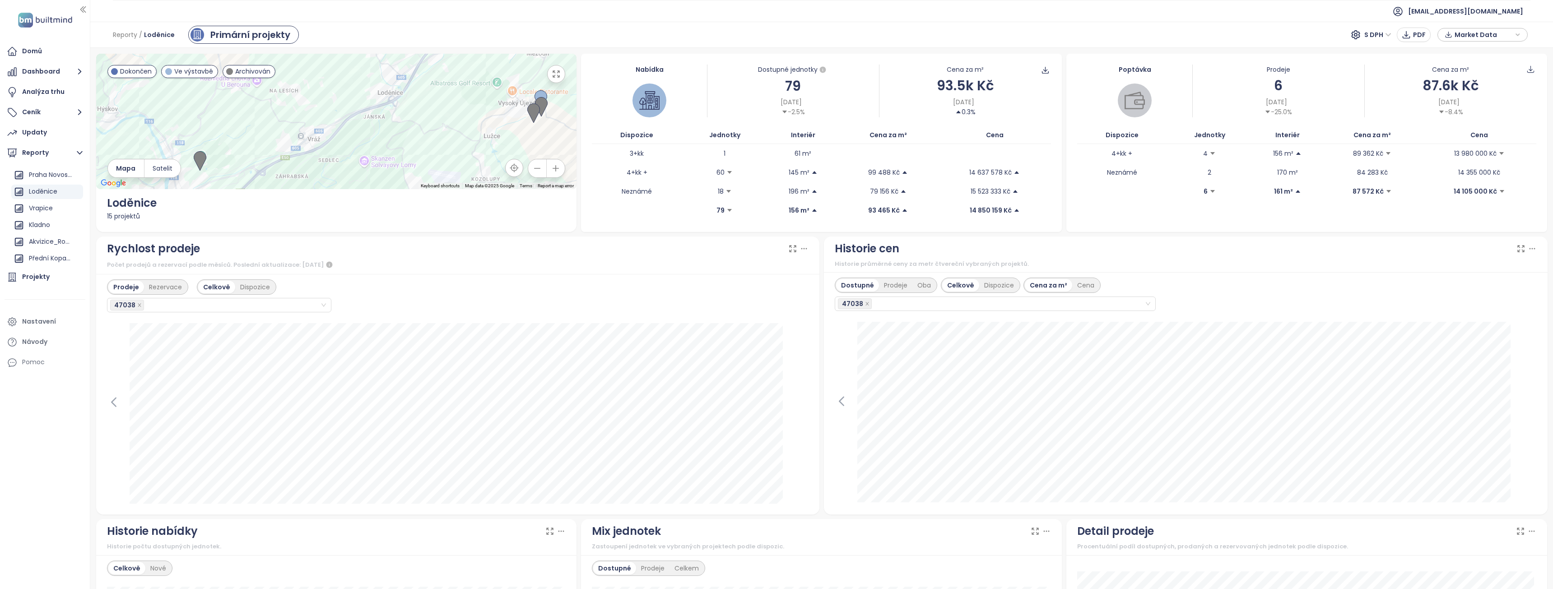
drag, startPoint x: 391, startPoint y: 141, endPoint x: 417, endPoint y: 102, distance: 46.6
click at [417, 102] on div at bounding box center [336, 121] width 481 height 135
drag, startPoint x: 439, startPoint y: 100, endPoint x: 477, endPoint y: 80, distance: 42.6
click at [477, 81] on div at bounding box center [336, 121] width 481 height 135
drag, startPoint x: 443, startPoint y: 117, endPoint x: 485, endPoint y: 85, distance: 52.8
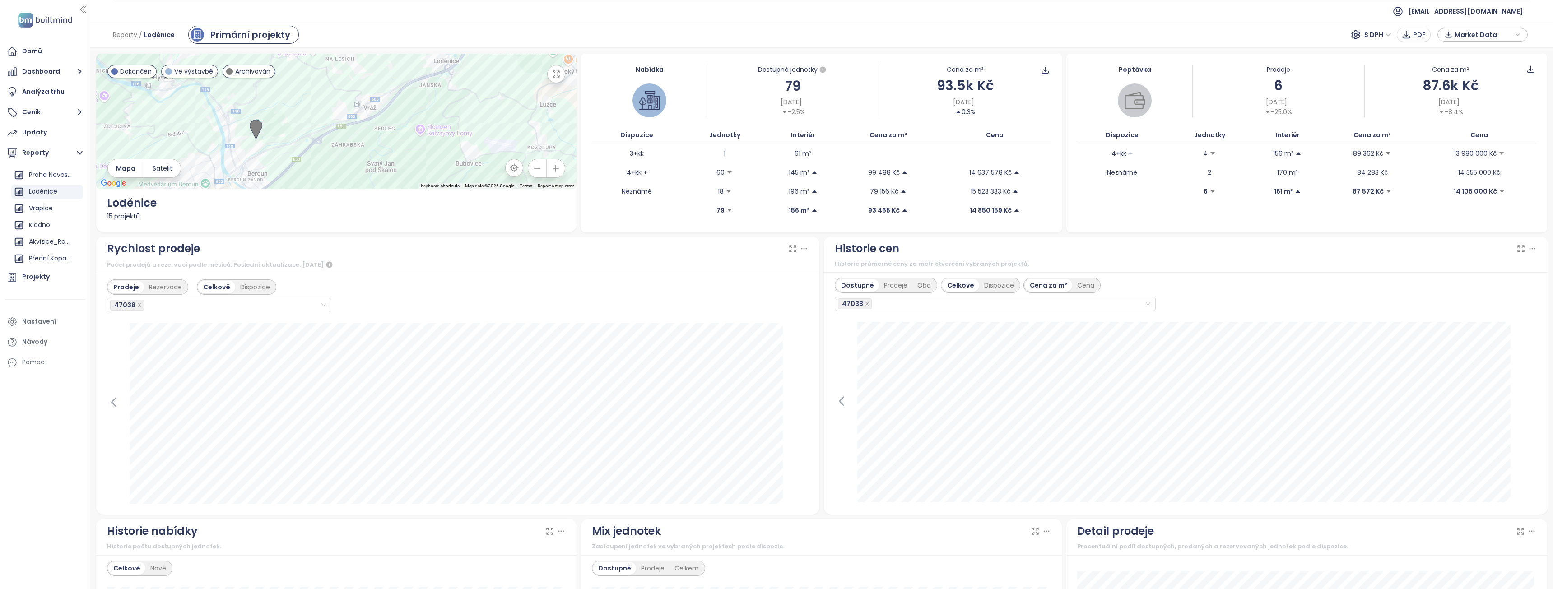
click at [485, 85] on div at bounding box center [336, 121] width 481 height 135
drag, startPoint x: 512, startPoint y: 88, endPoint x: 430, endPoint y: 148, distance: 101.8
click at [430, 148] on div at bounding box center [336, 121] width 481 height 135
drag, startPoint x: 454, startPoint y: 99, endPoint x: 449, endPoint y: 140, distance: 41.8
click at [449, 140] on div at bounding box center [336, 121] width 481 height 135
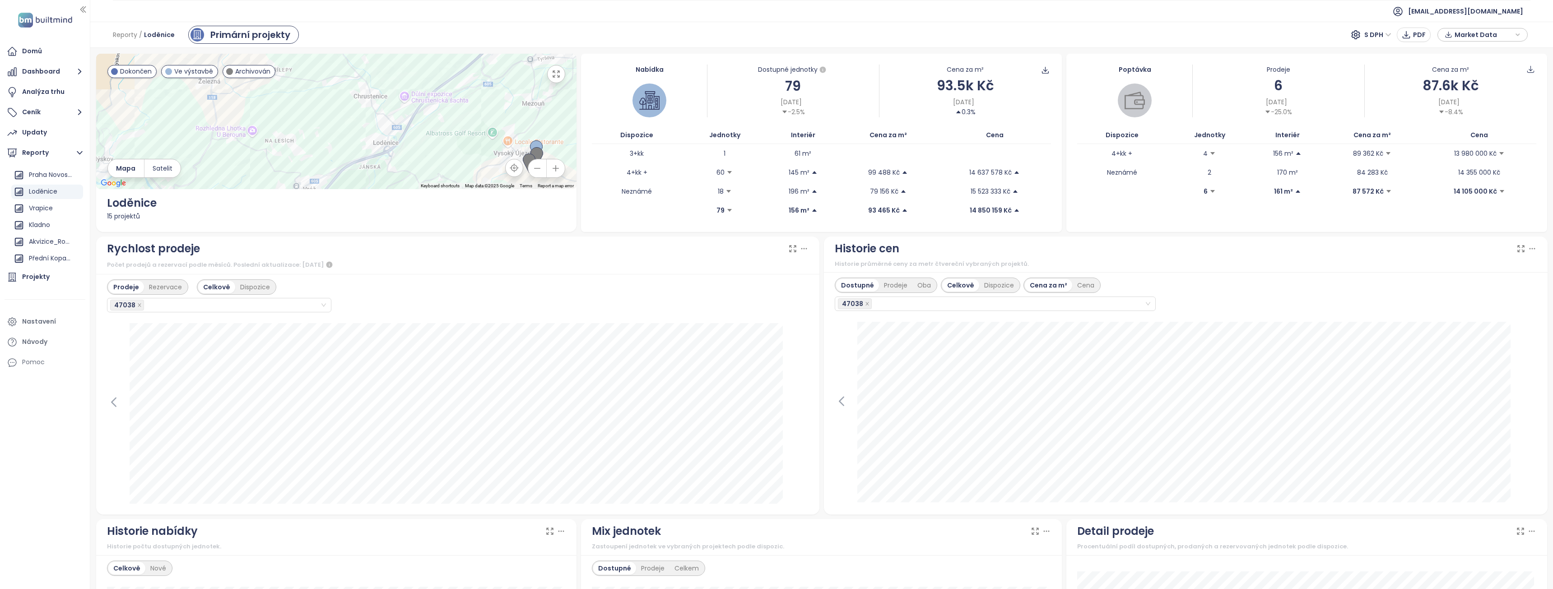
click at [536, 170] on icon "button" at bounding box center [537, 168] width 9 height 9
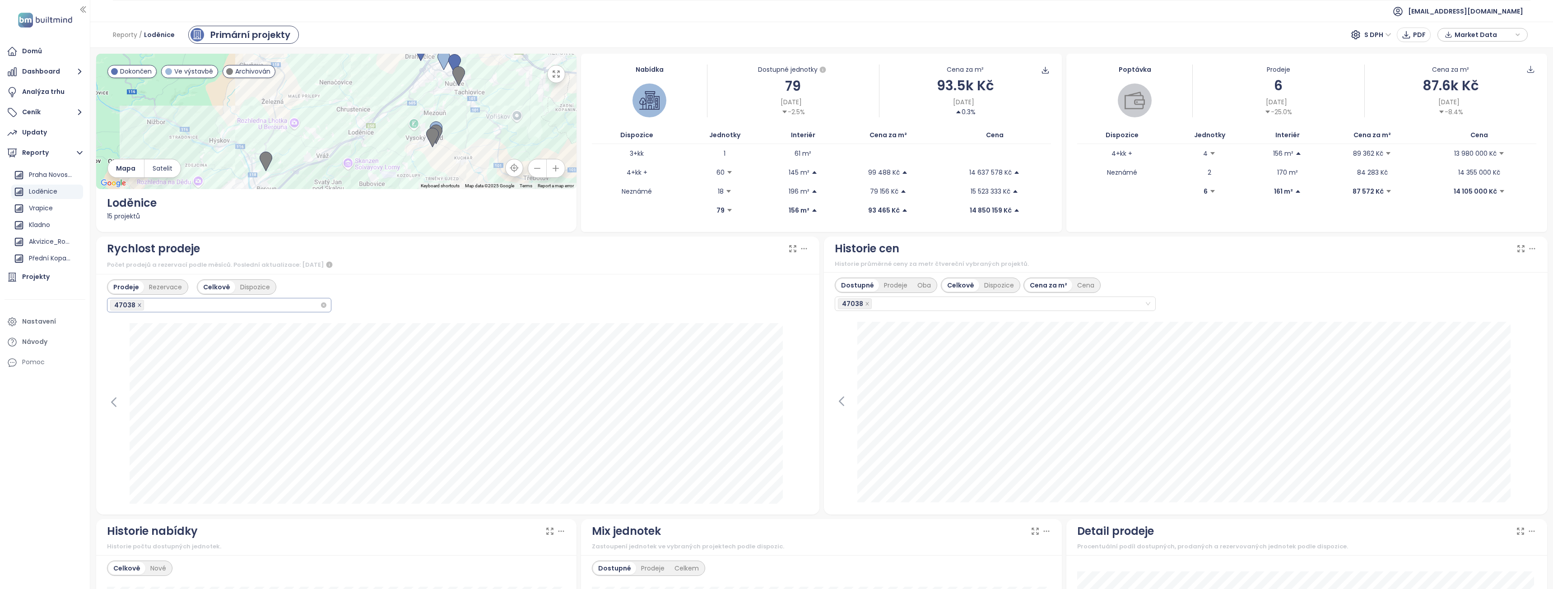
click at [137, 307] on icon "close" at bounding box center [139, 305] width 5 height 5
click at [137, 302] on span at bounding box center [139, 305] width 5 height 10
click at [138, 306] on icon "close" at bounding box center [139, 305] width 3 height 3
